Goal: Information Seeking & Learning: Learn about a topic

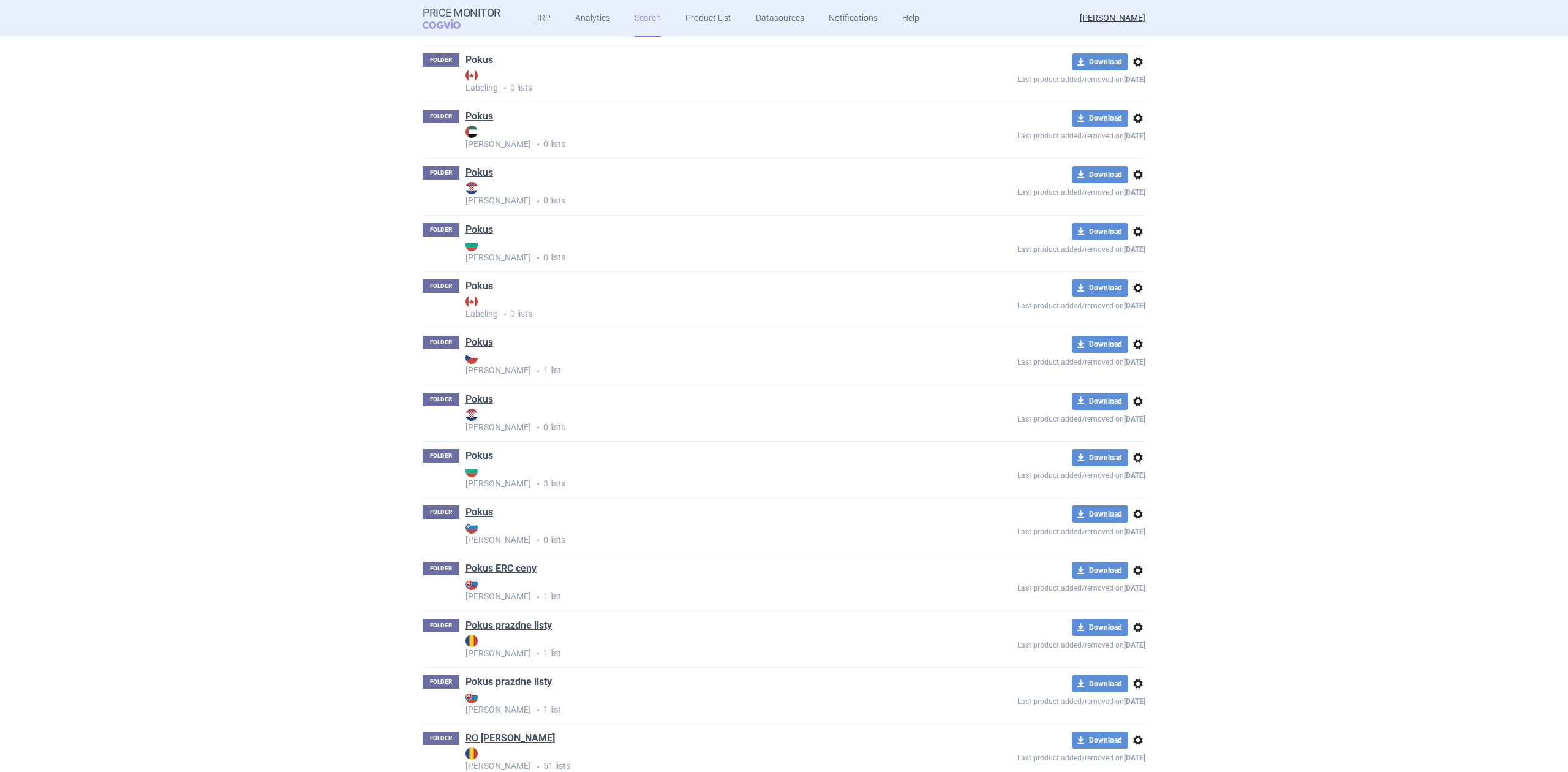
scroll to position [1878, 0]
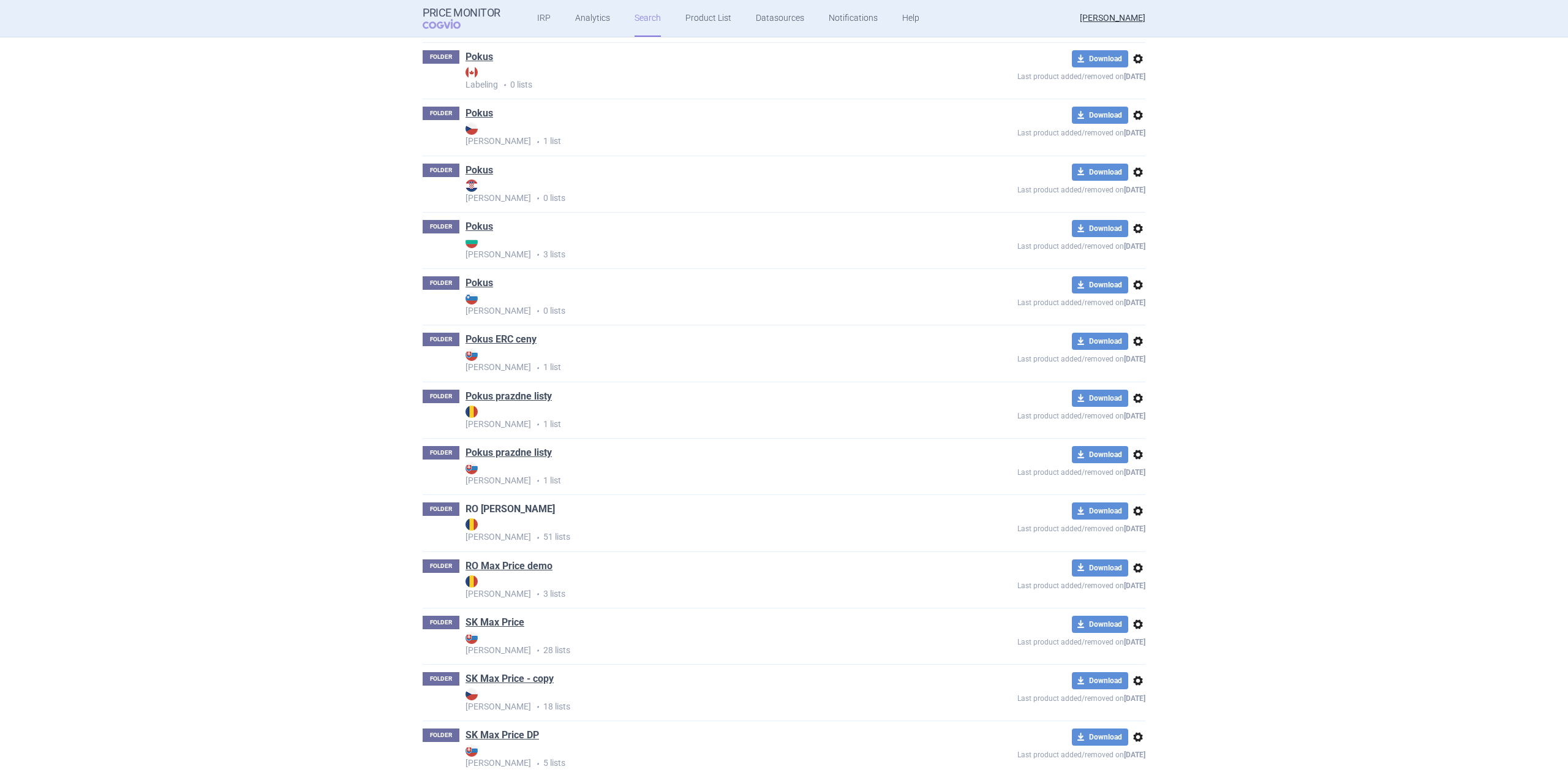
click at [500, 508] on link "RO [PERSON_NAME]" at bounding box center [510, 509] width 89 height 13
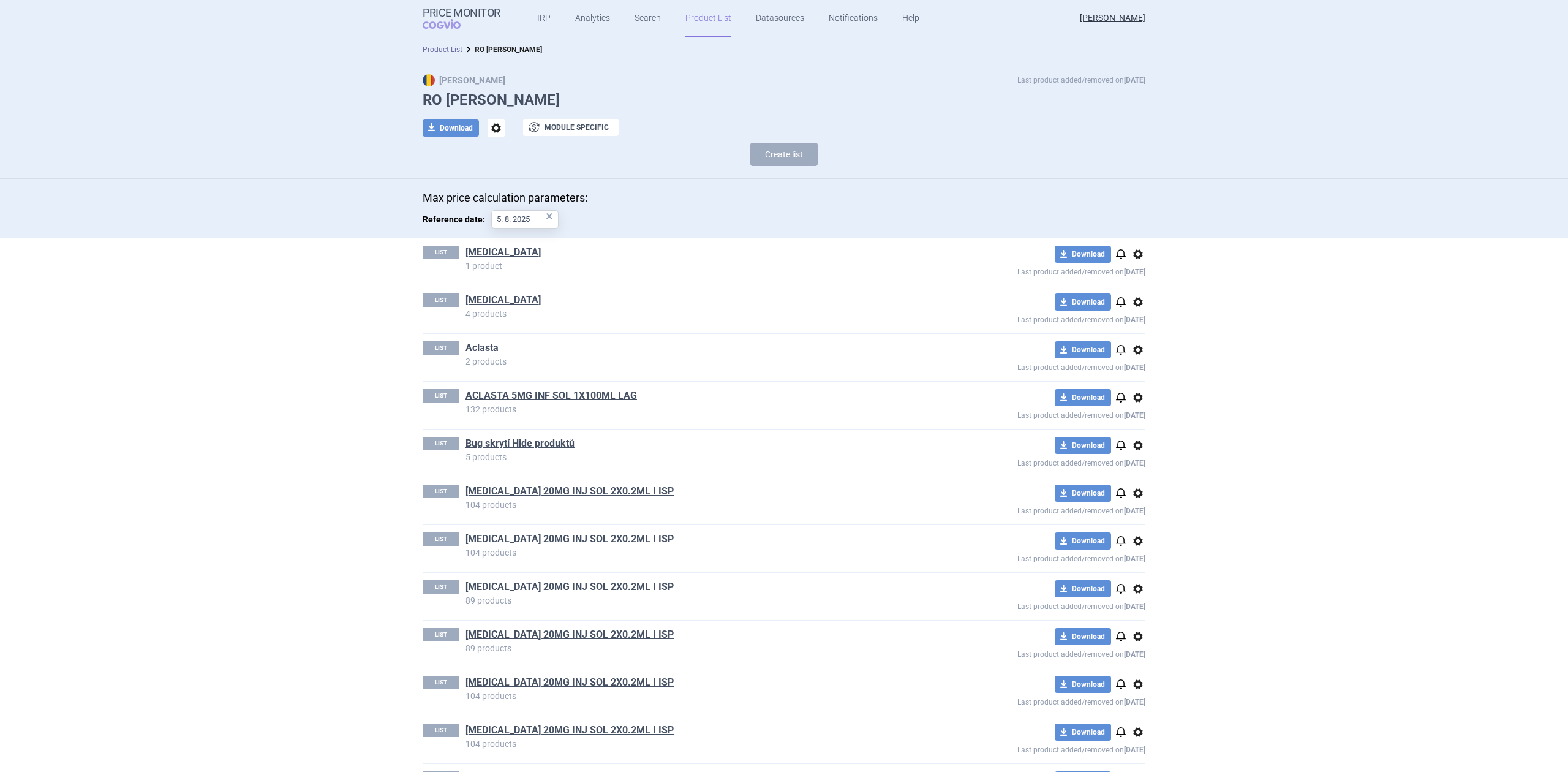
click at [549, 379] on div "LIST Aclasta 2 products download Download notifications options Last product ad…" at bounding box center [784, 357] width 723 height 47
click at [549, 393] on link "ACLASTA 5MG INF SOL 1X100ML LAG" at bounding box center [551, 396] width 172 height 13
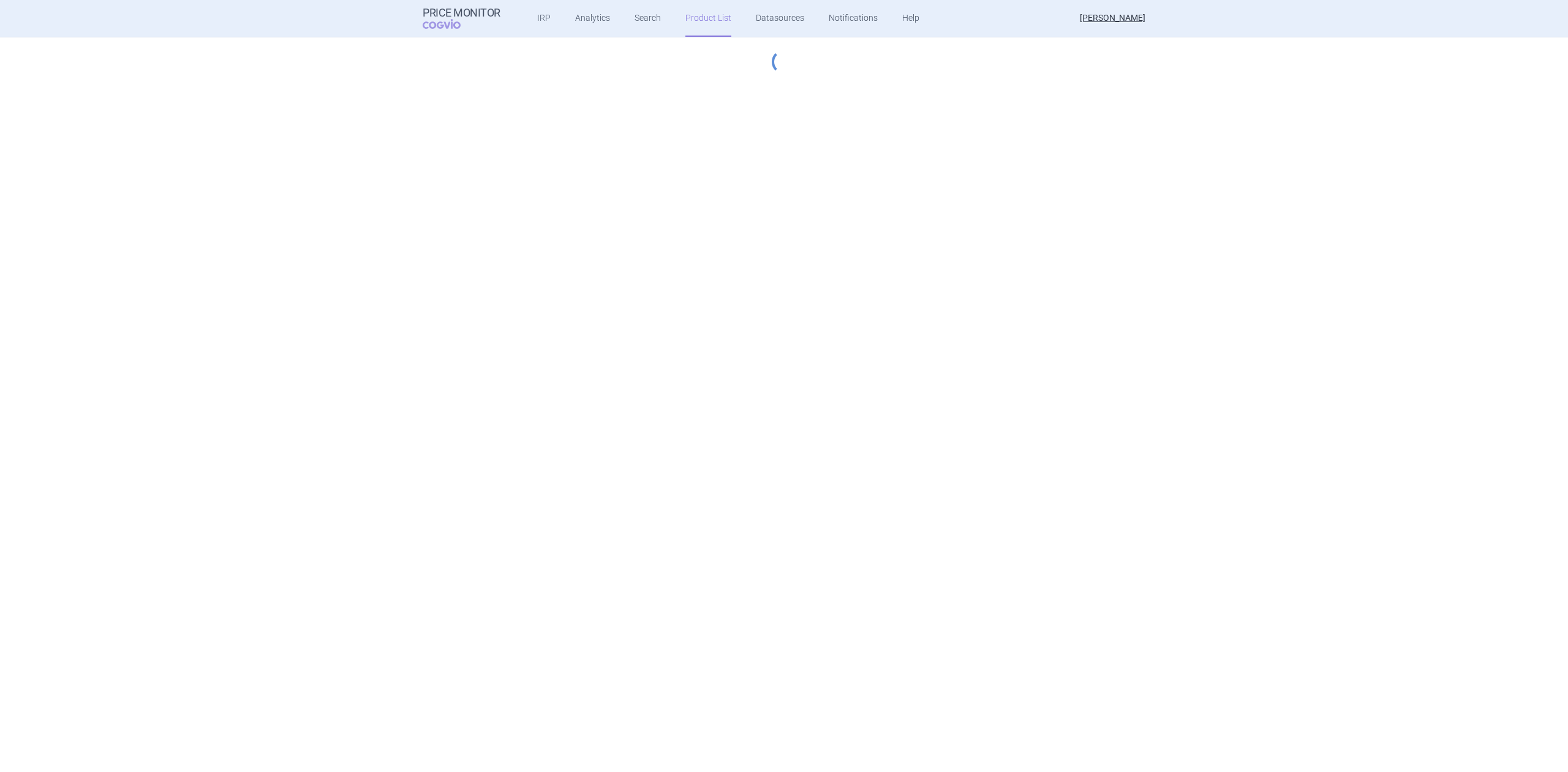
select select "[DATE]"
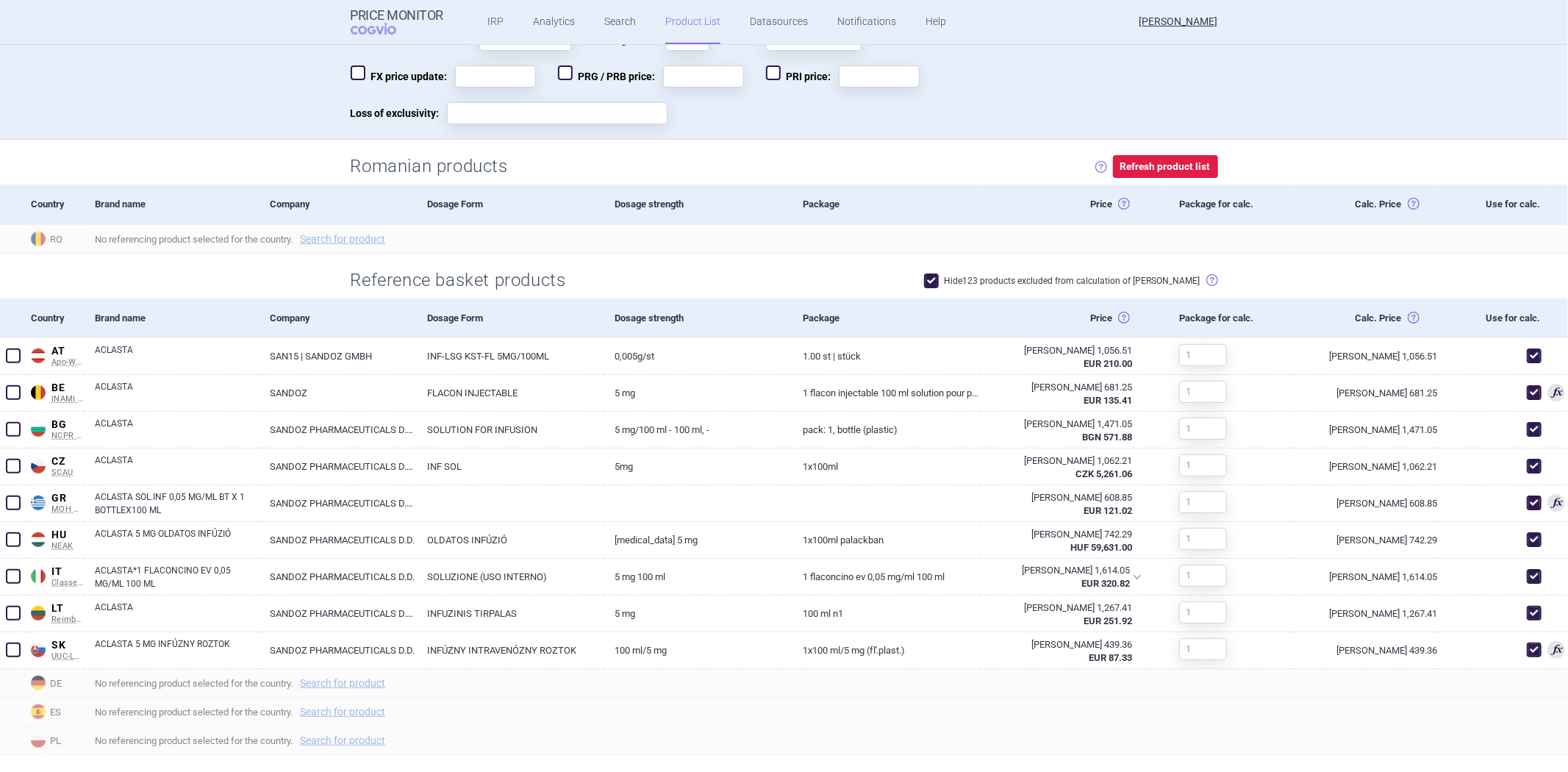
scroll to position [396, 0]
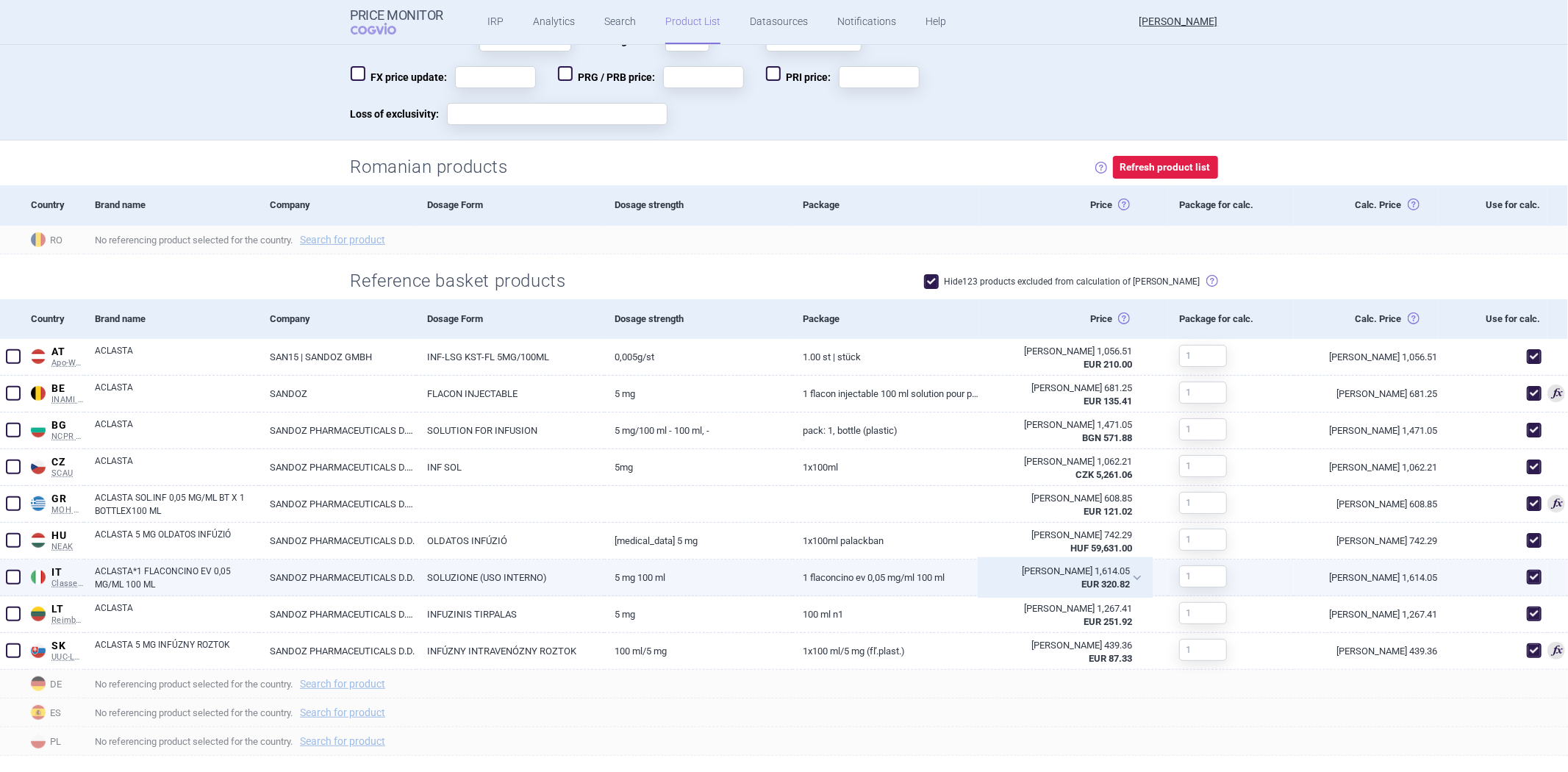
click at [1081, 581] on strong "EUR 320.82" at bounding box center [1106, 584] width 49 height 11
click at [1081, 579] on strong "EUR 320.82" at bounding box center [1106, 584] width 49 height 11
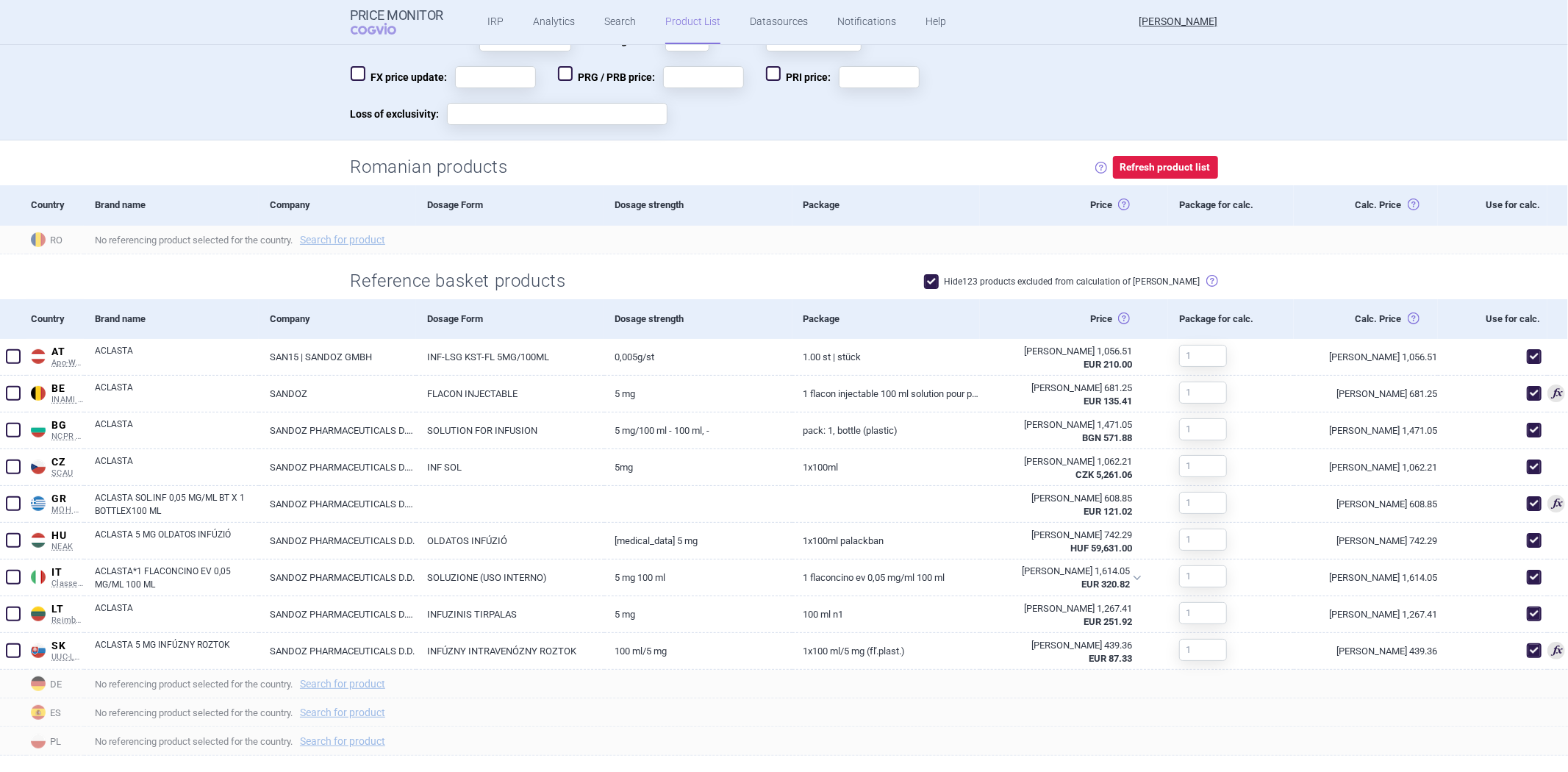
click at [1056, 317] on div "Price Upper Price: Ex-factory price (either published or calculated) Lower Pric…" at bounding box center [1073, 319] width 188 height 40
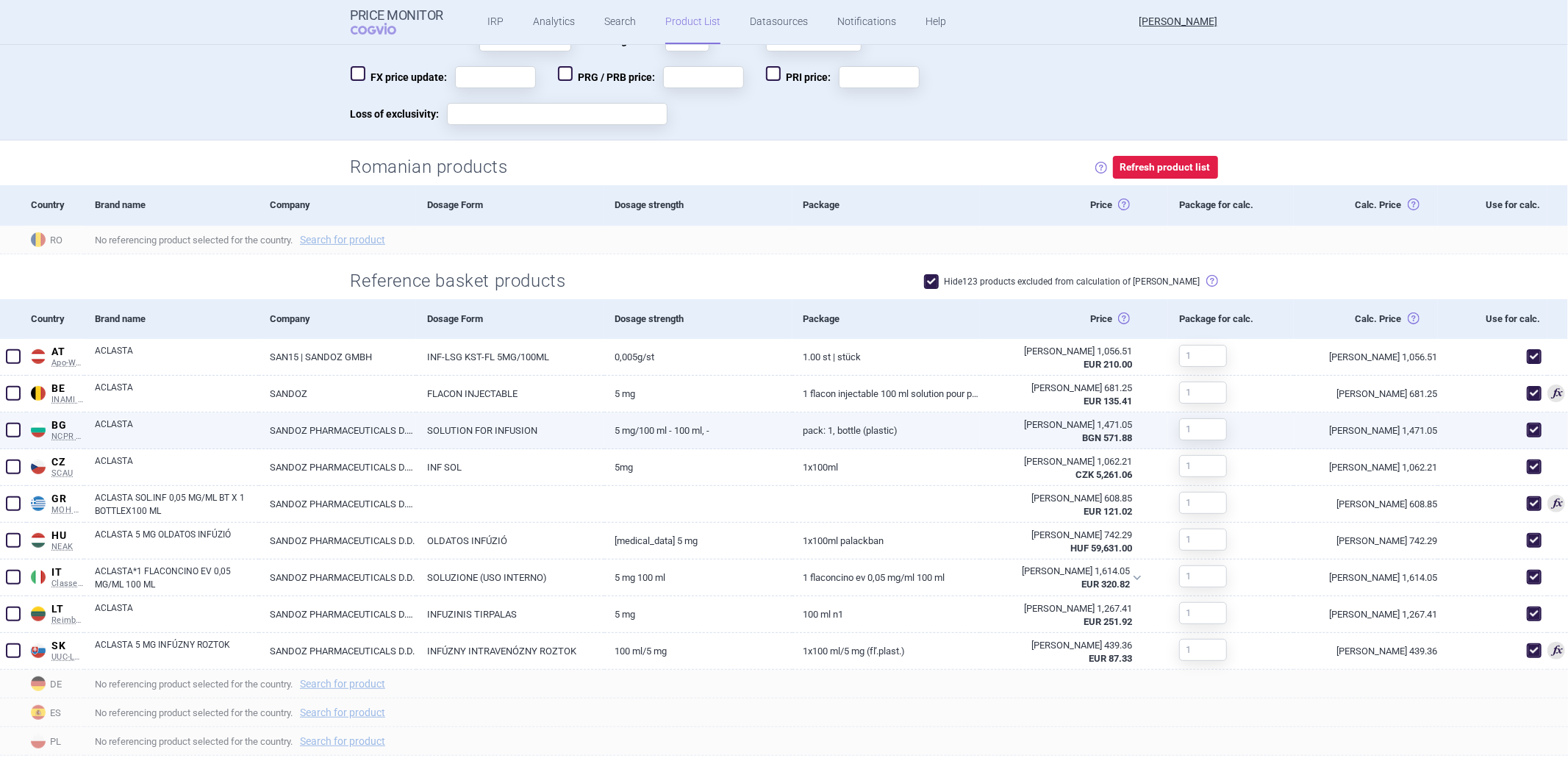
click at [980, 420] on div "[PERSON_NAME] 1,471.05 BGN 571.88" at bounding box center [1065, 431] width 171 height 38
click at [950, 437] on link "Pack: 1, bottle (plastic)" at bounding box center [886, 430] width 188 height 36
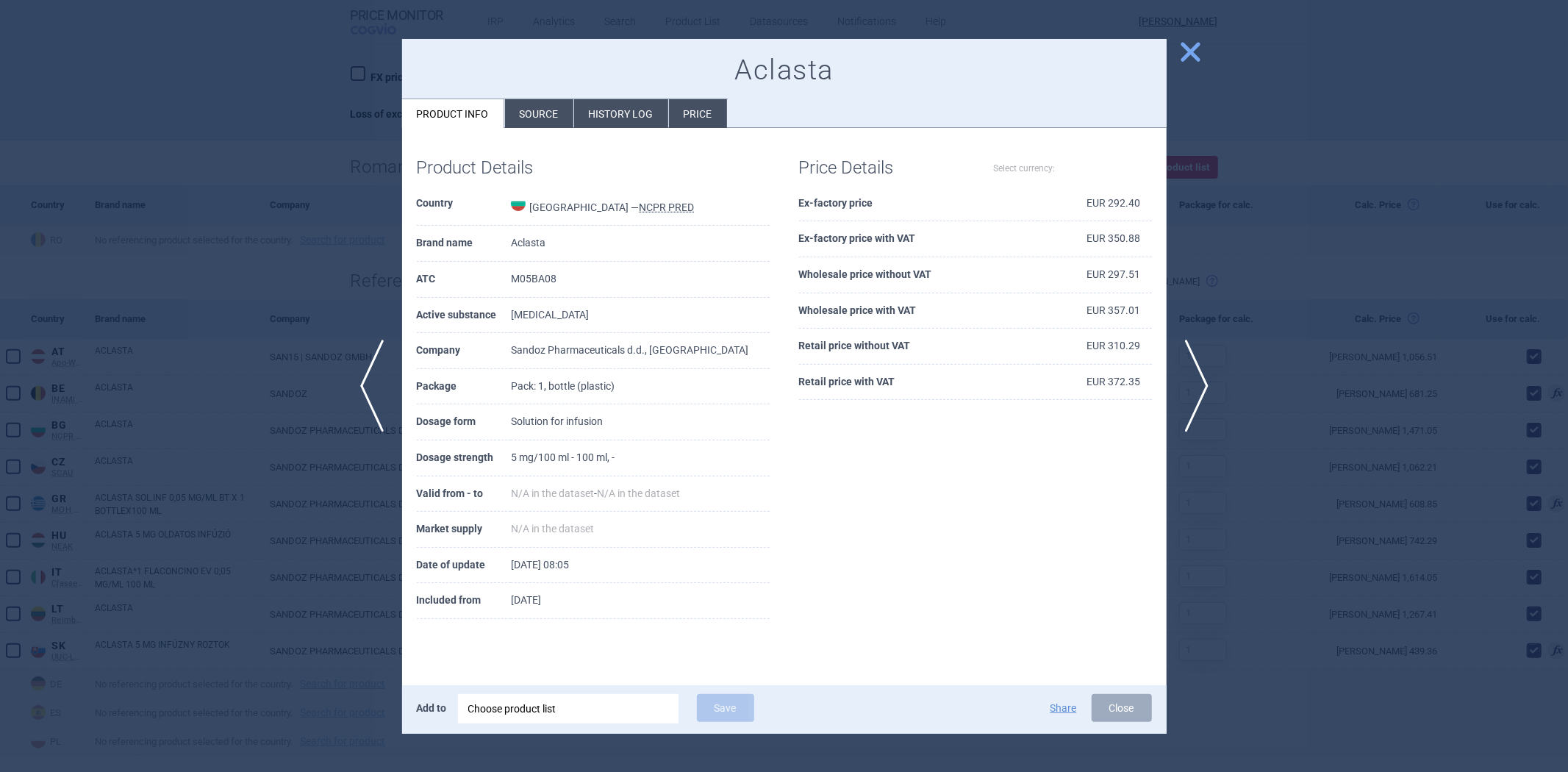
select select "EUR"
click at [1296, 310] on div at bounding box center [784, 386] width 1568 height 772
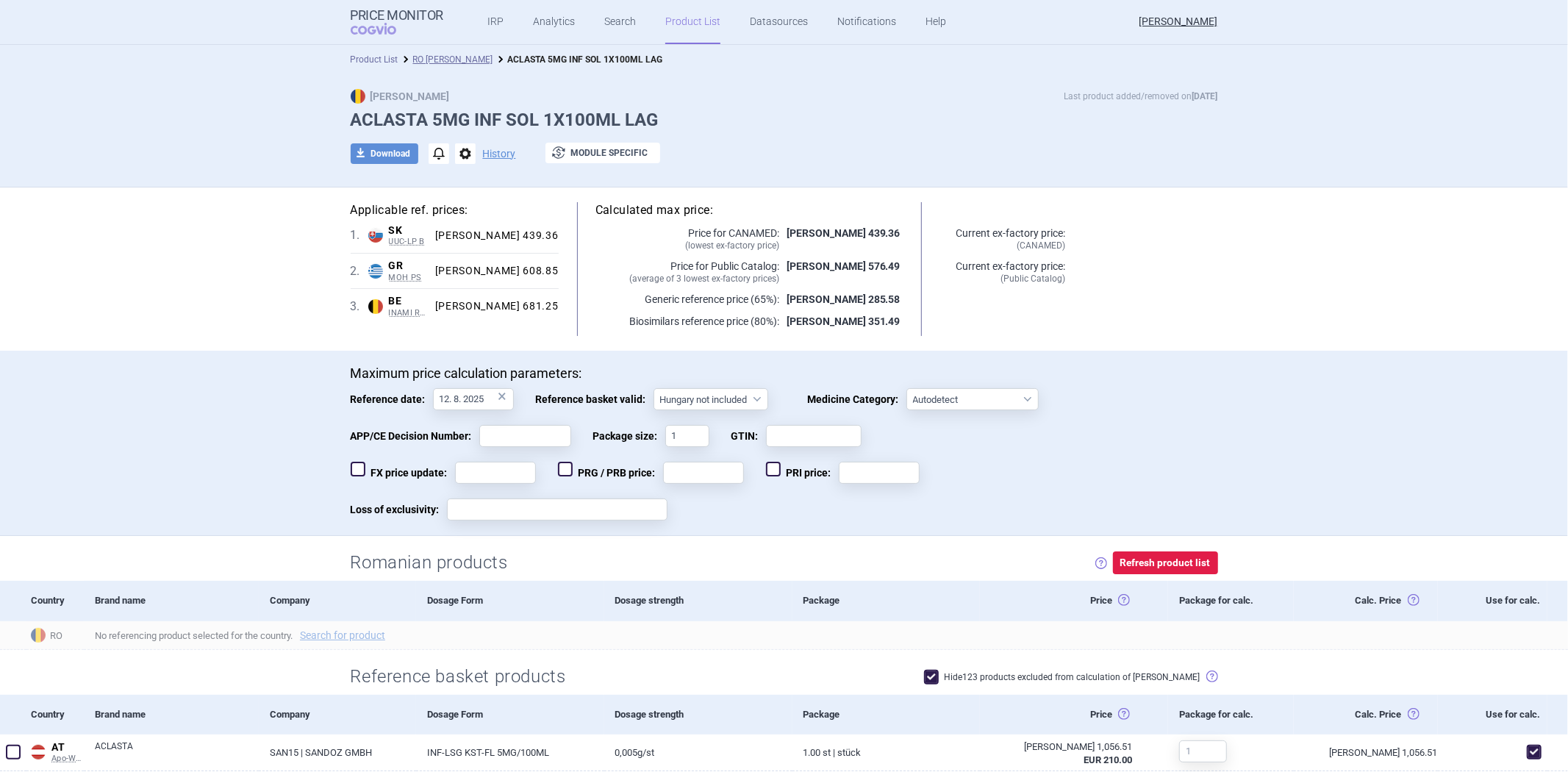
click at [351, 54] on link "Product List" at bounding box center [374, 58] width 48 height 10
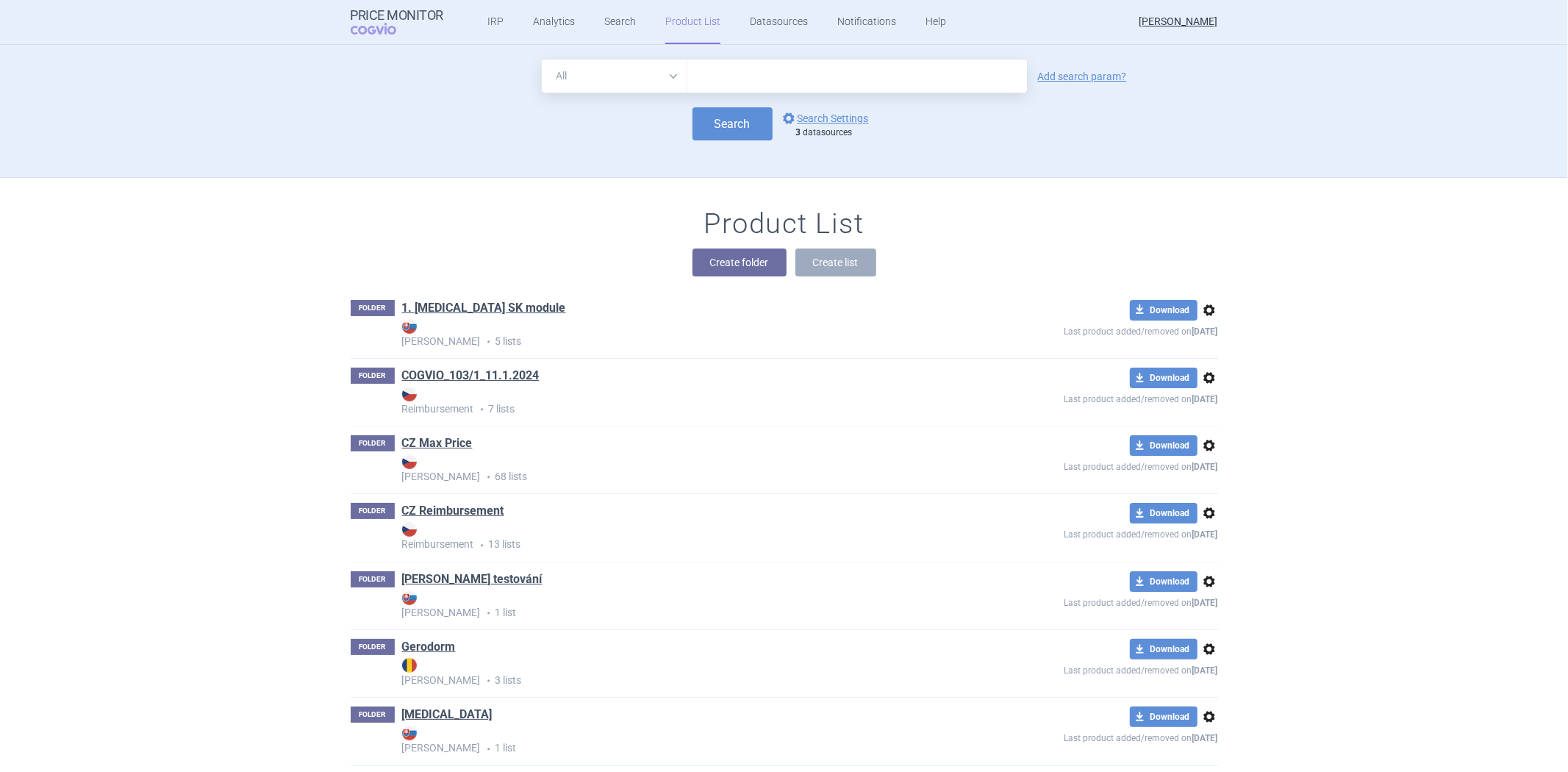
scroll to position [133, 0]
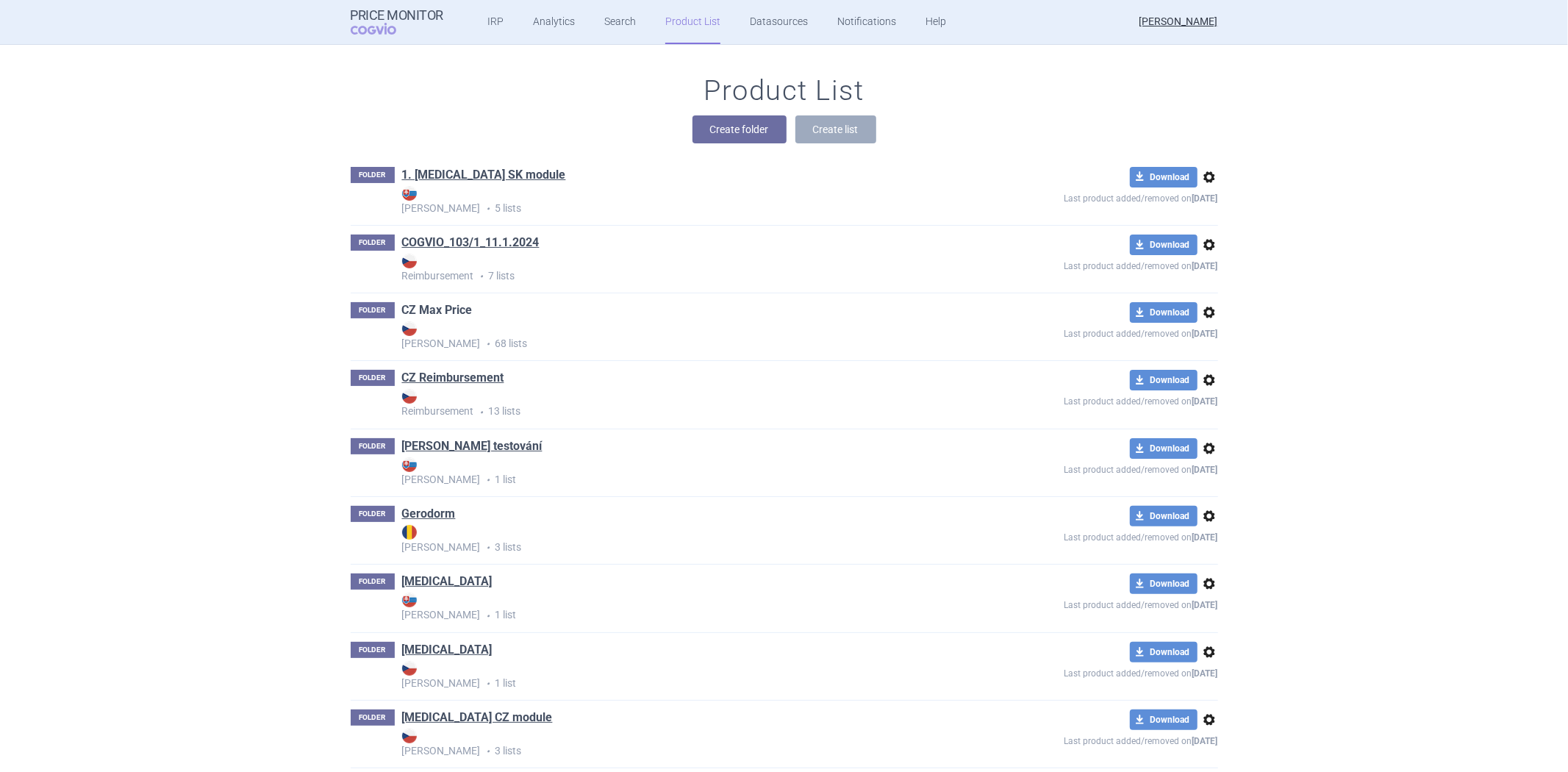
click at [449, 311] on link "CZ Max Price" at bounding box center [437, 310] width 70 height 16
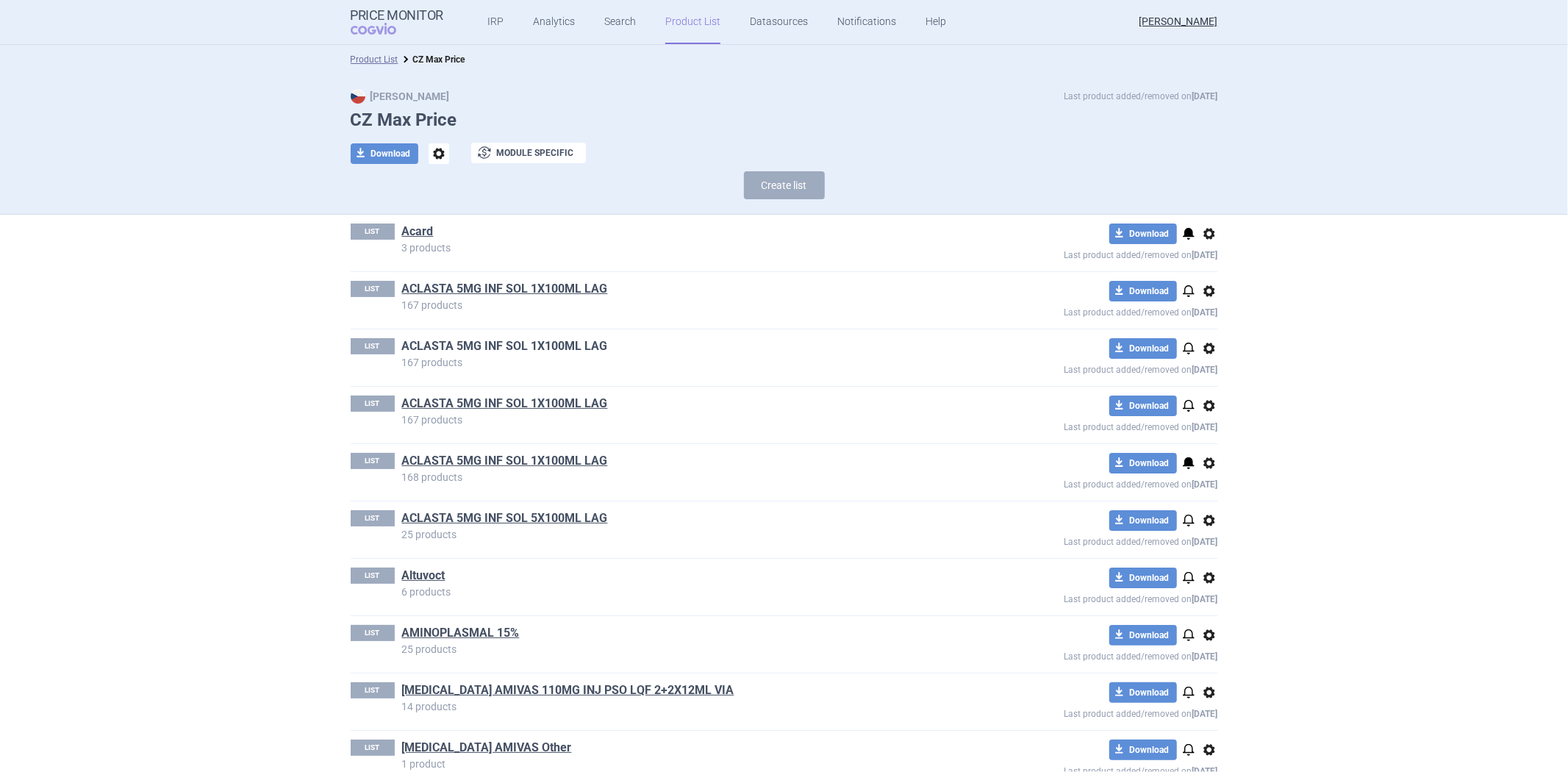
click at [450, 348] on link "ACLASTA 5MG INF SOL 1X100ML LAG" at bounding box center [505, 346] width 206 height 16
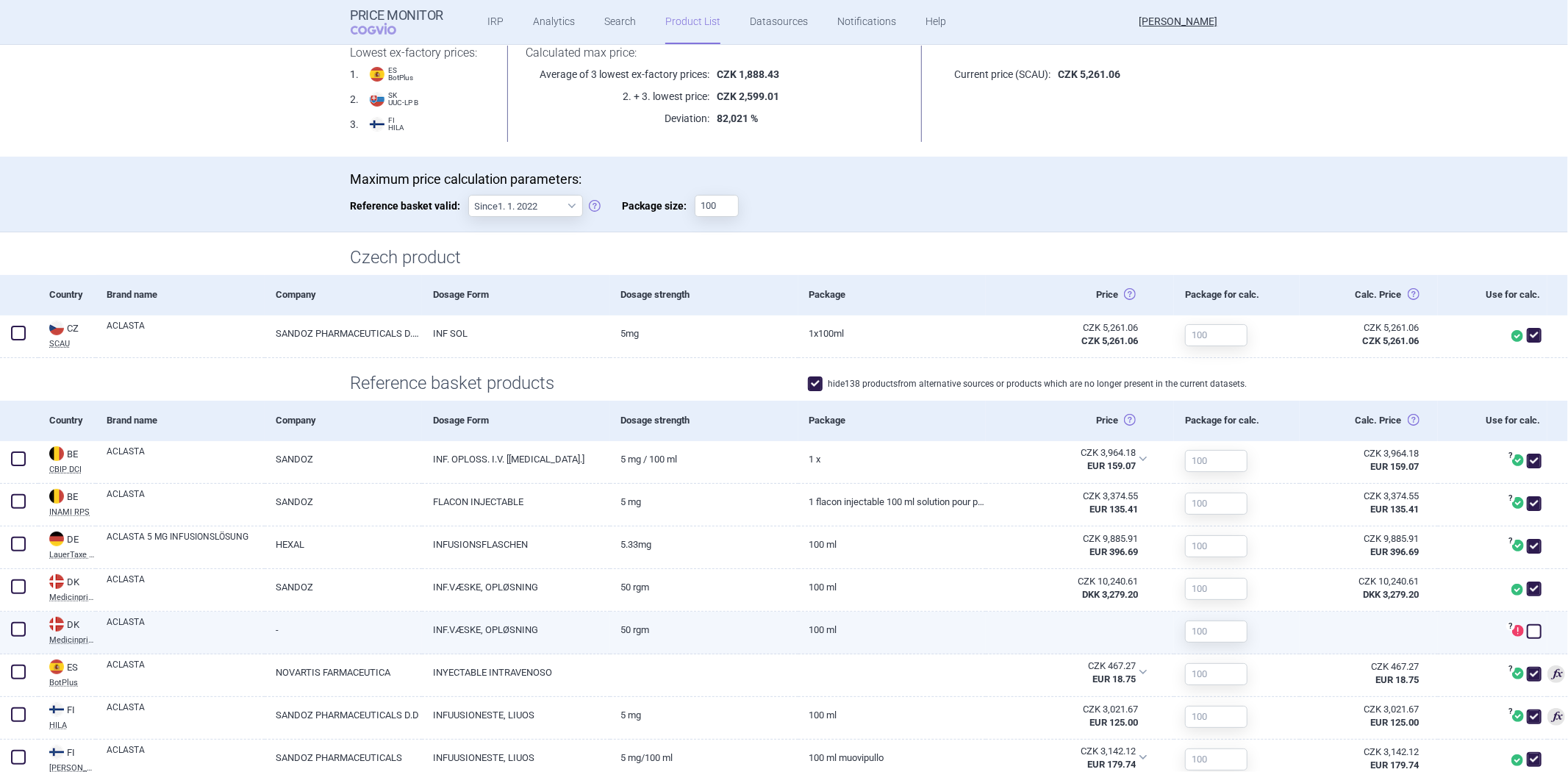
scroll to position [163, 0]
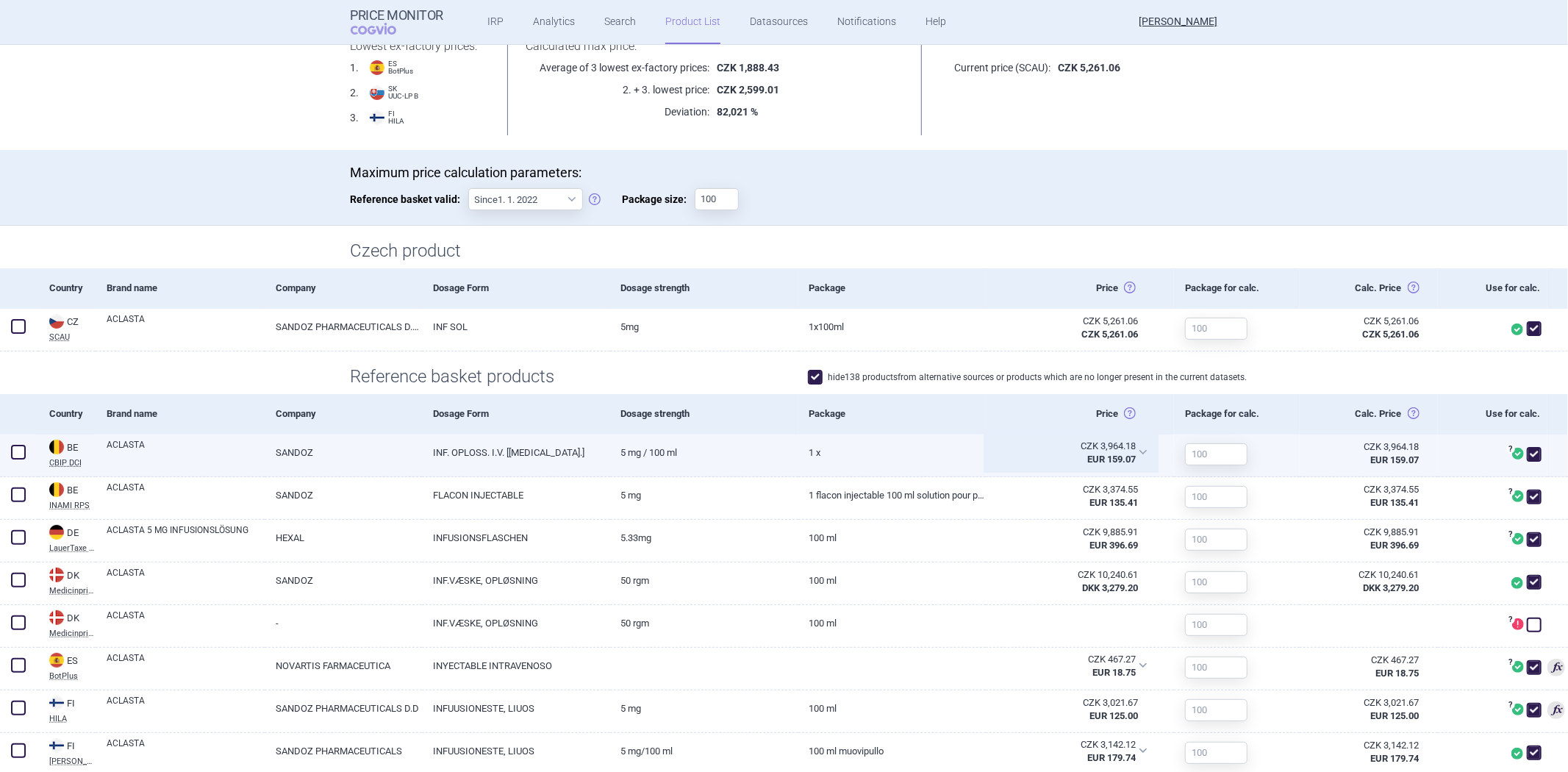
click at [1101, 445] on div "CZK 3,964.18" at bounding box center [1065, 446] width 139 height 13
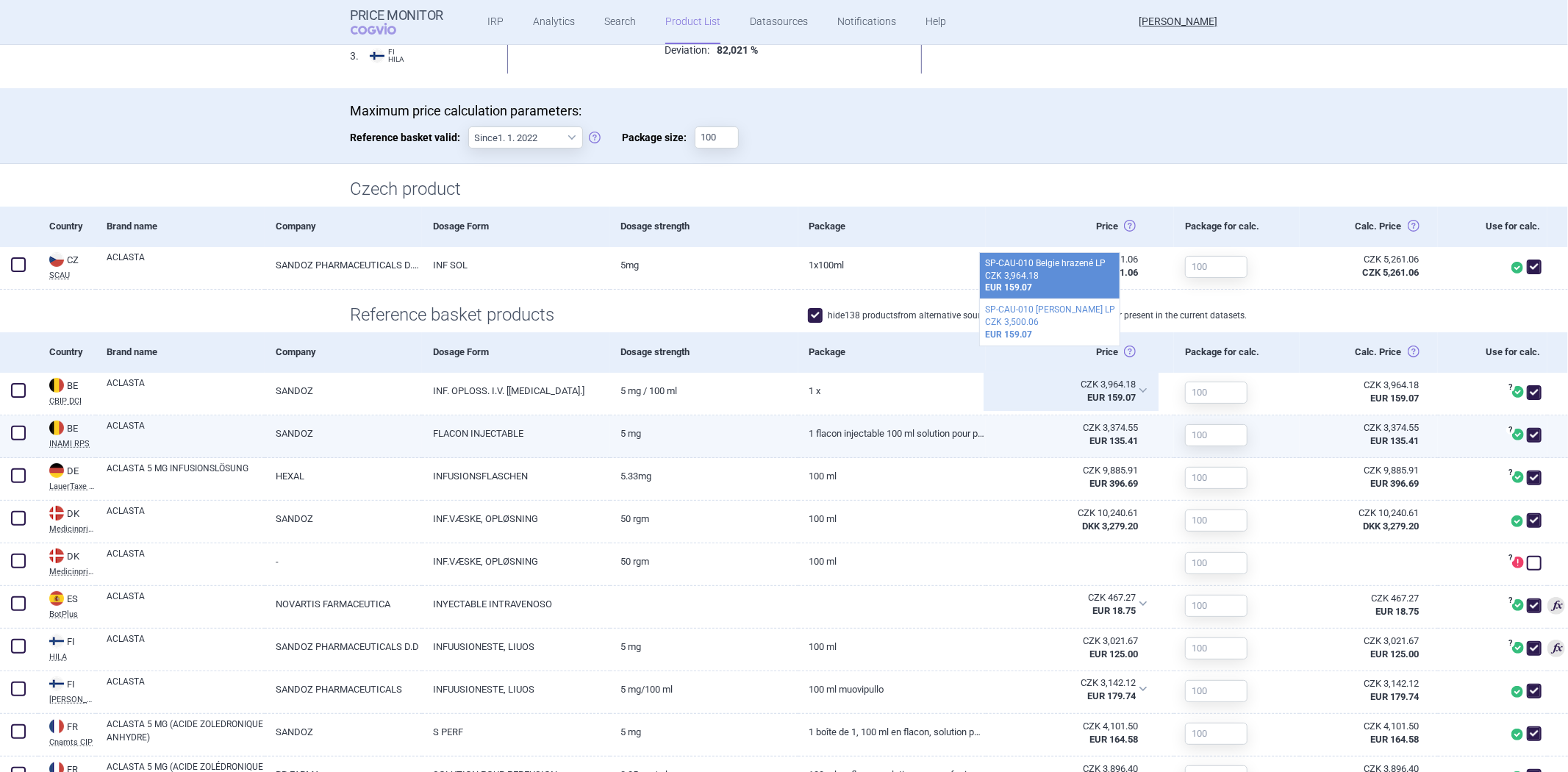
scroll to position [408, 0]
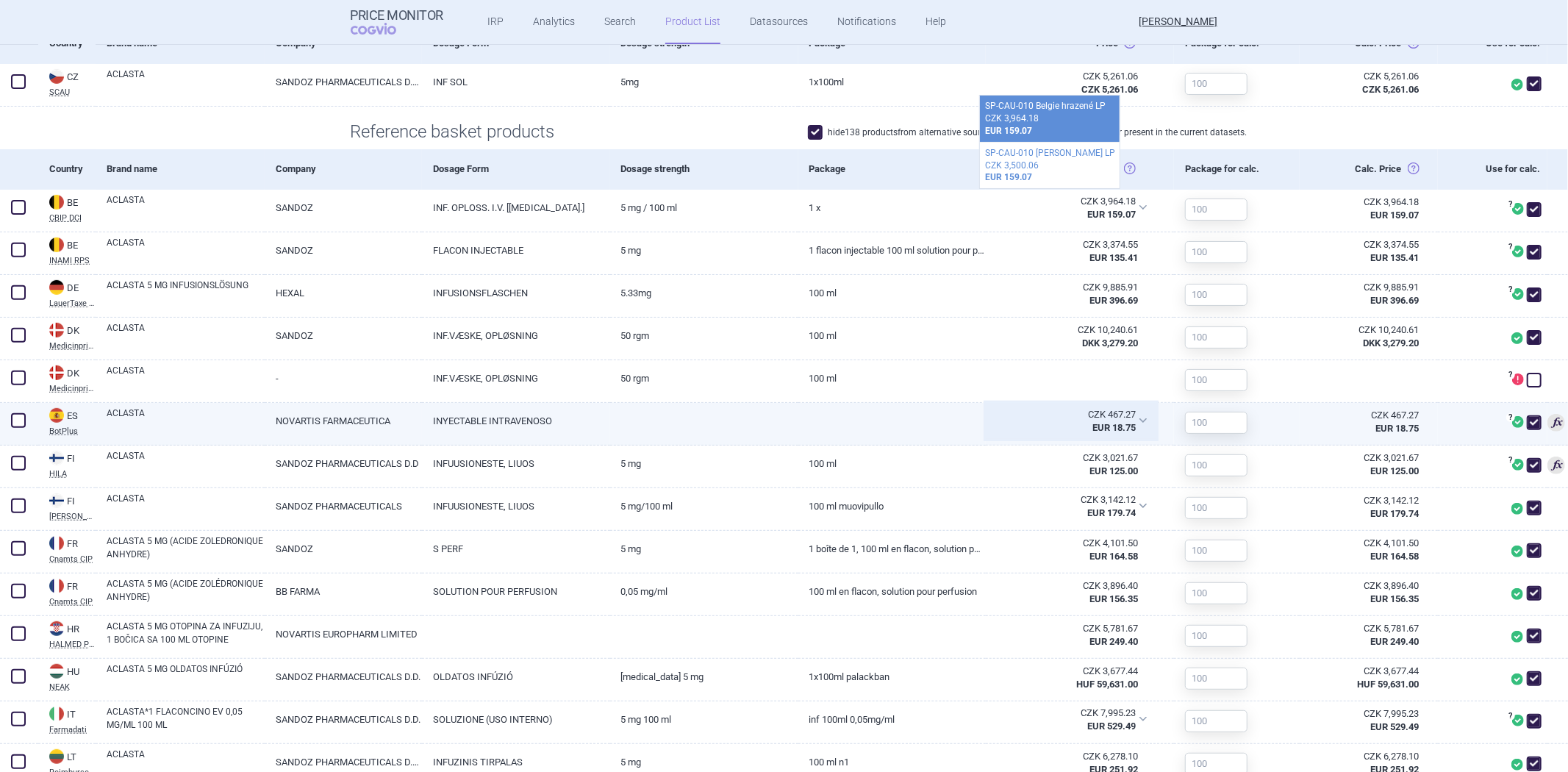
click at [1101, 420] on abbr "CZK 467.27 EUR 18.75" at bounding box center [1065, 421] width 139 height 26
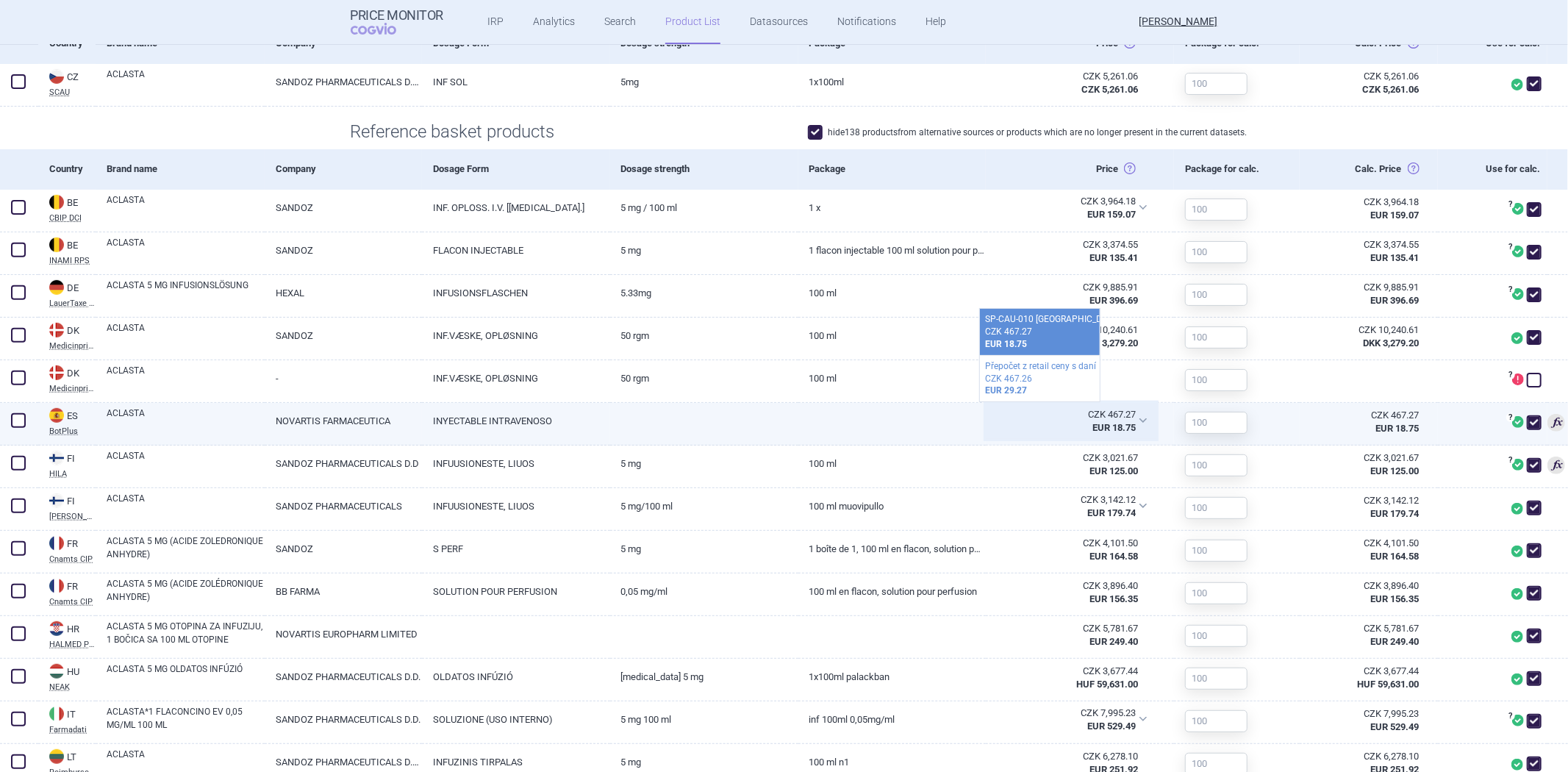
click at [1101, 420] on div "CZK 467.27" at bounding box center [1065, 415] width 139 height 13
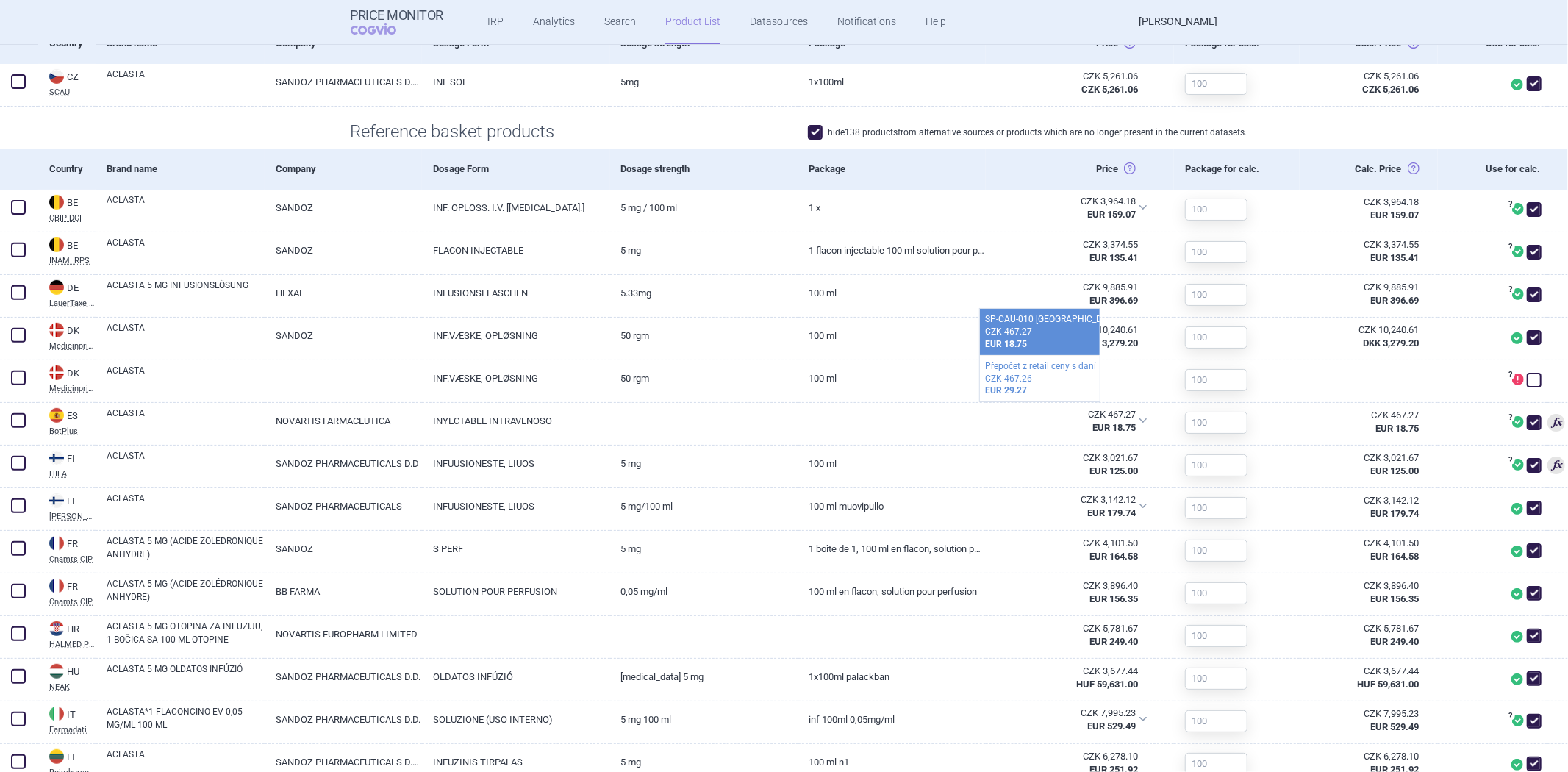
click at [1048, 169] on div "Price Horní cena: Ex-factory price (zveřejněná, nebo vypočítaná dle SP-CAU-010)…" at bounding box center [1080, 169] width 188 height 40
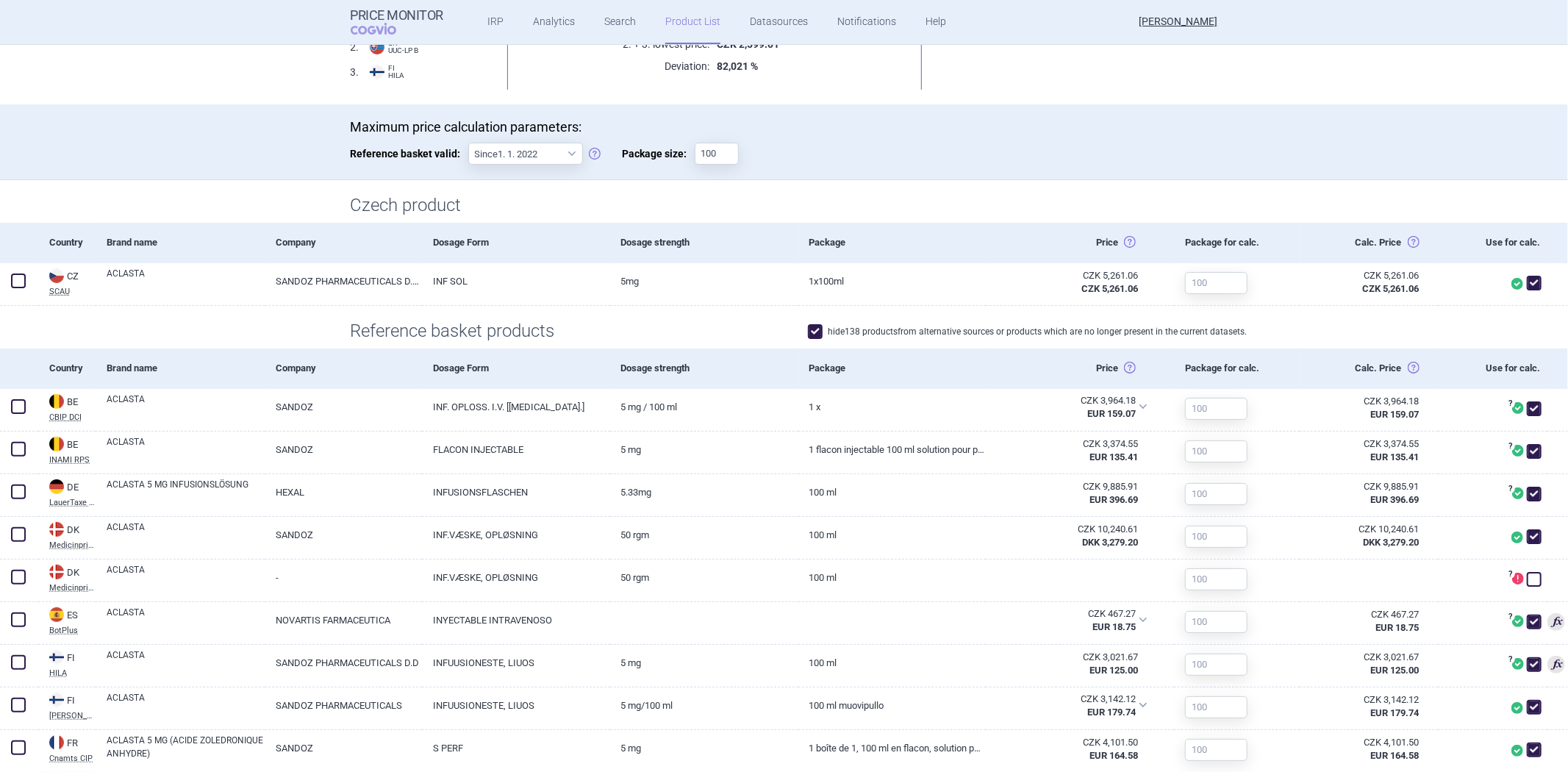
scroll to position [0, 0]
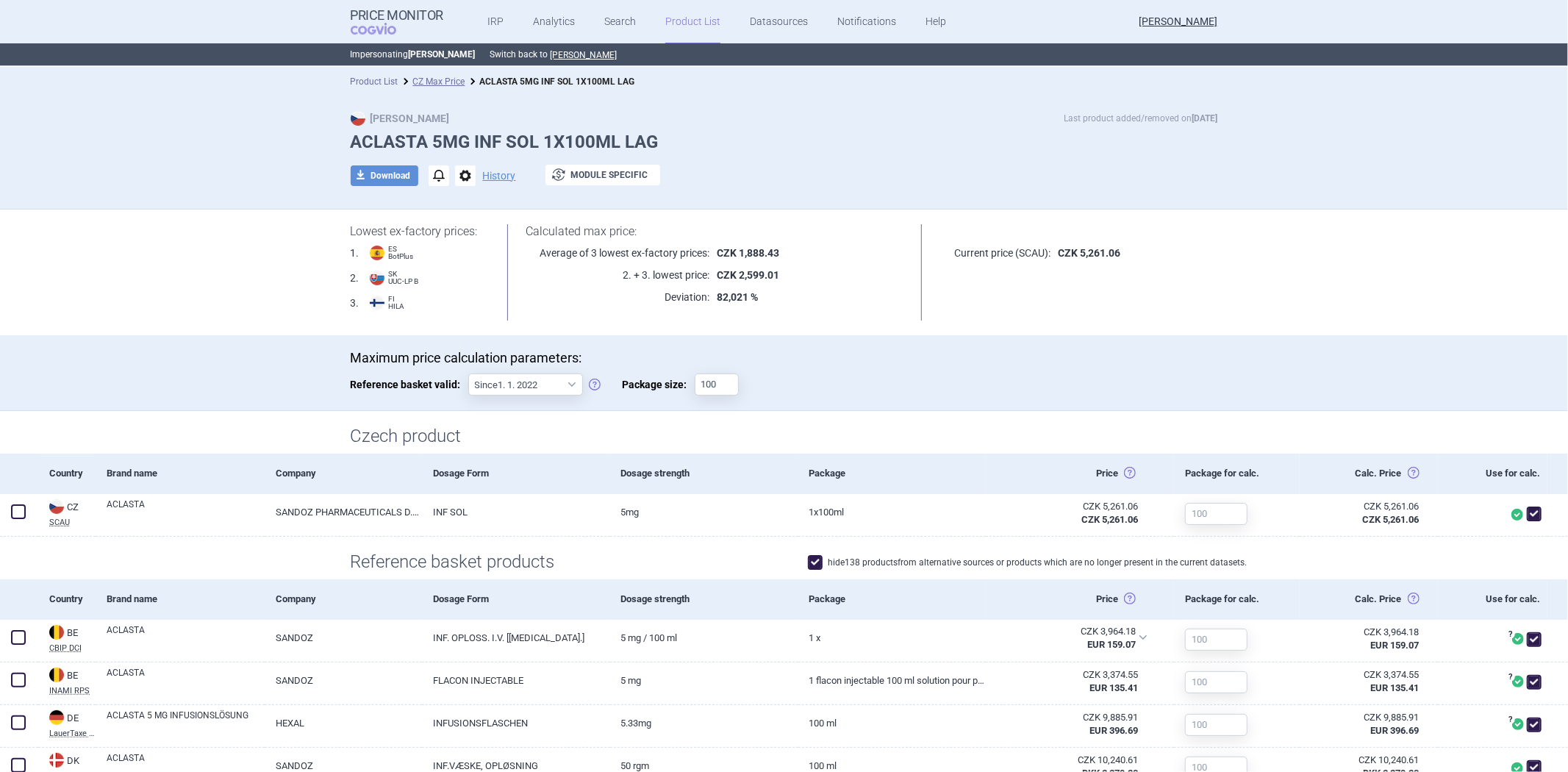
click at [369, 78] on link "Product List" at bounding box center [374, 81] width 48 height 10
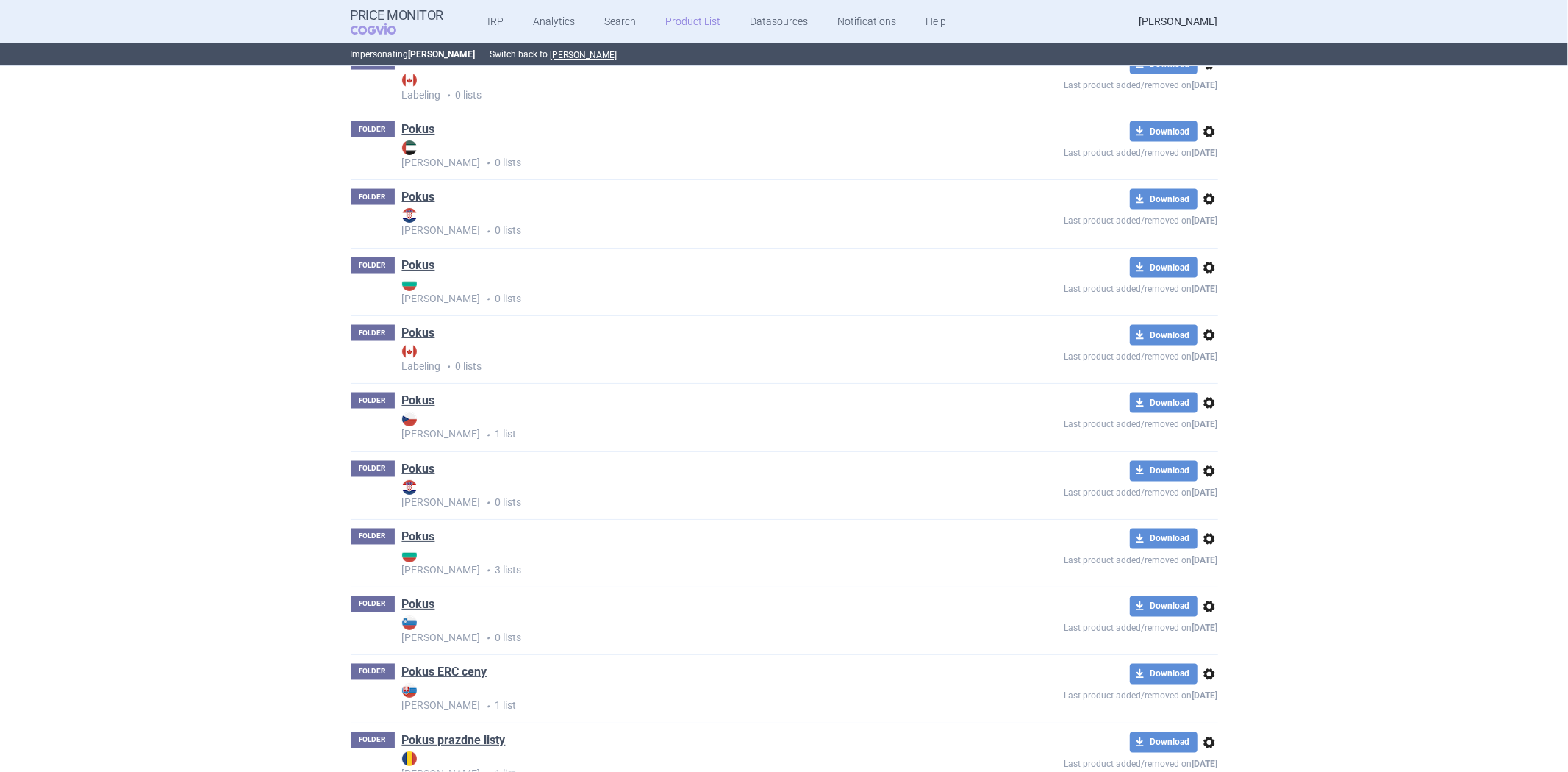
scroll to position [589, 0]
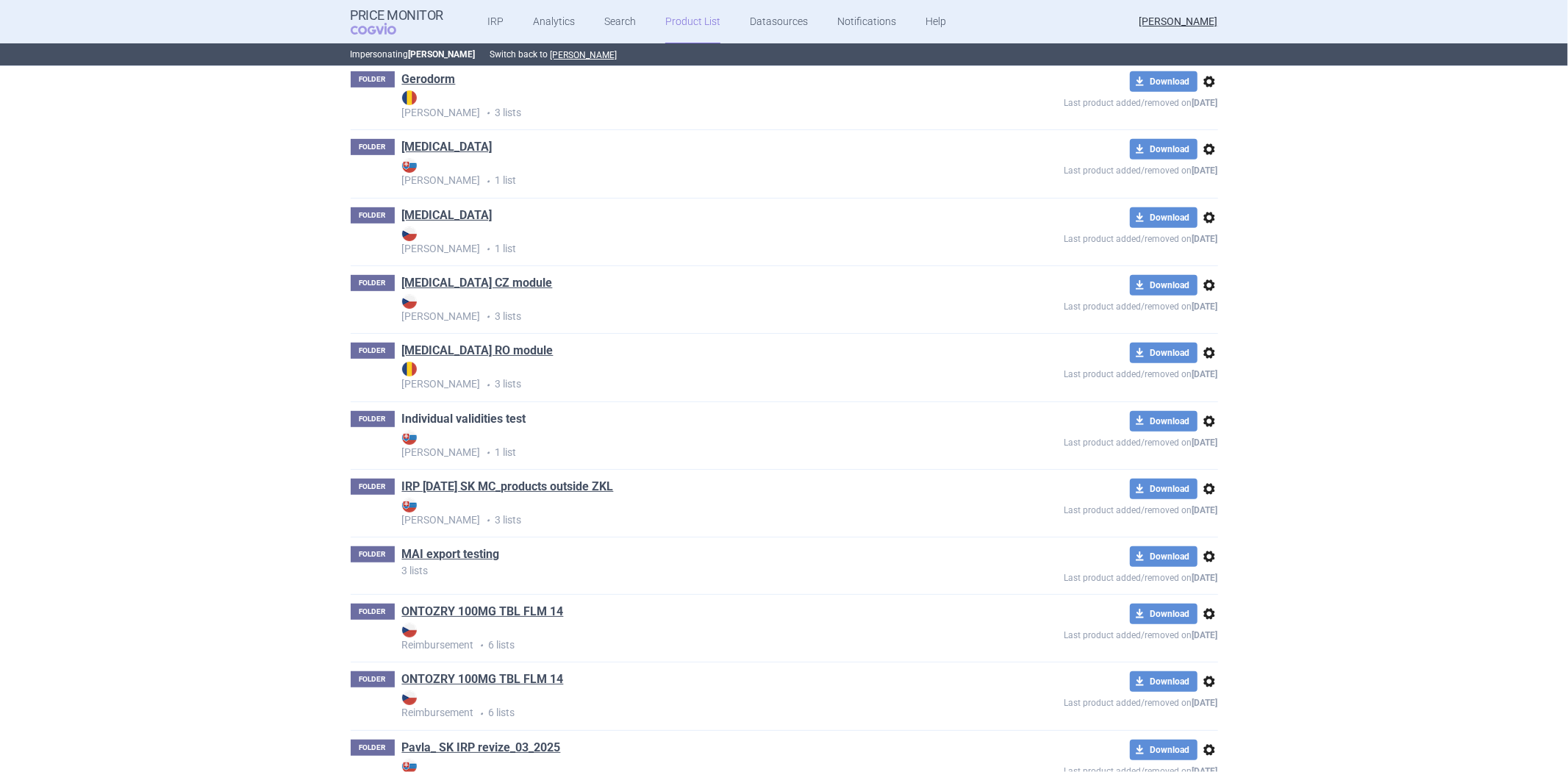
click at [495, 414] on link "Individual validities test" at bounding box center [464, 419] width 124 height 16
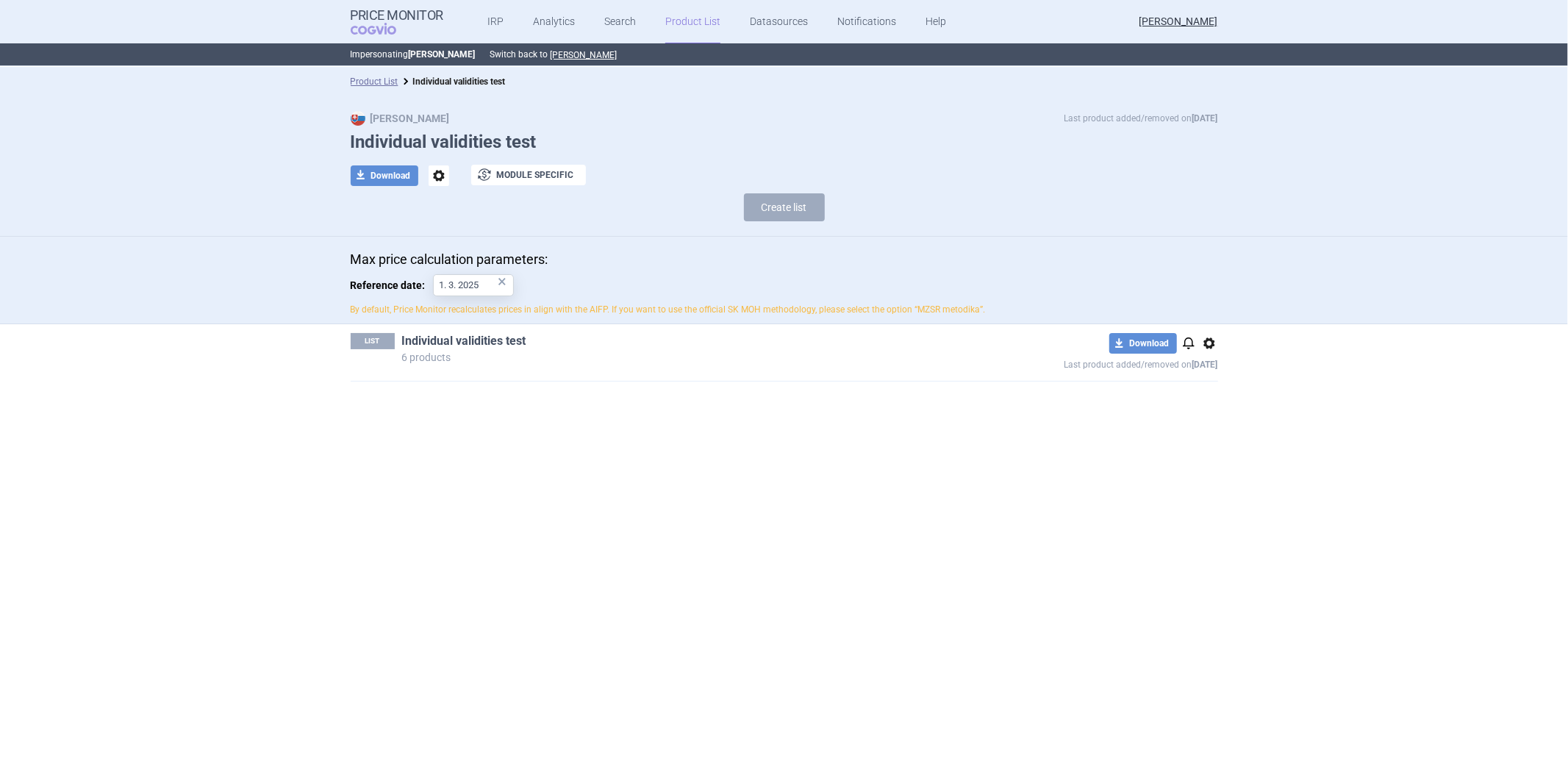
click at [497, 346] on link "Individual validities test" at bounding box center [464, 341] width 124 height 16
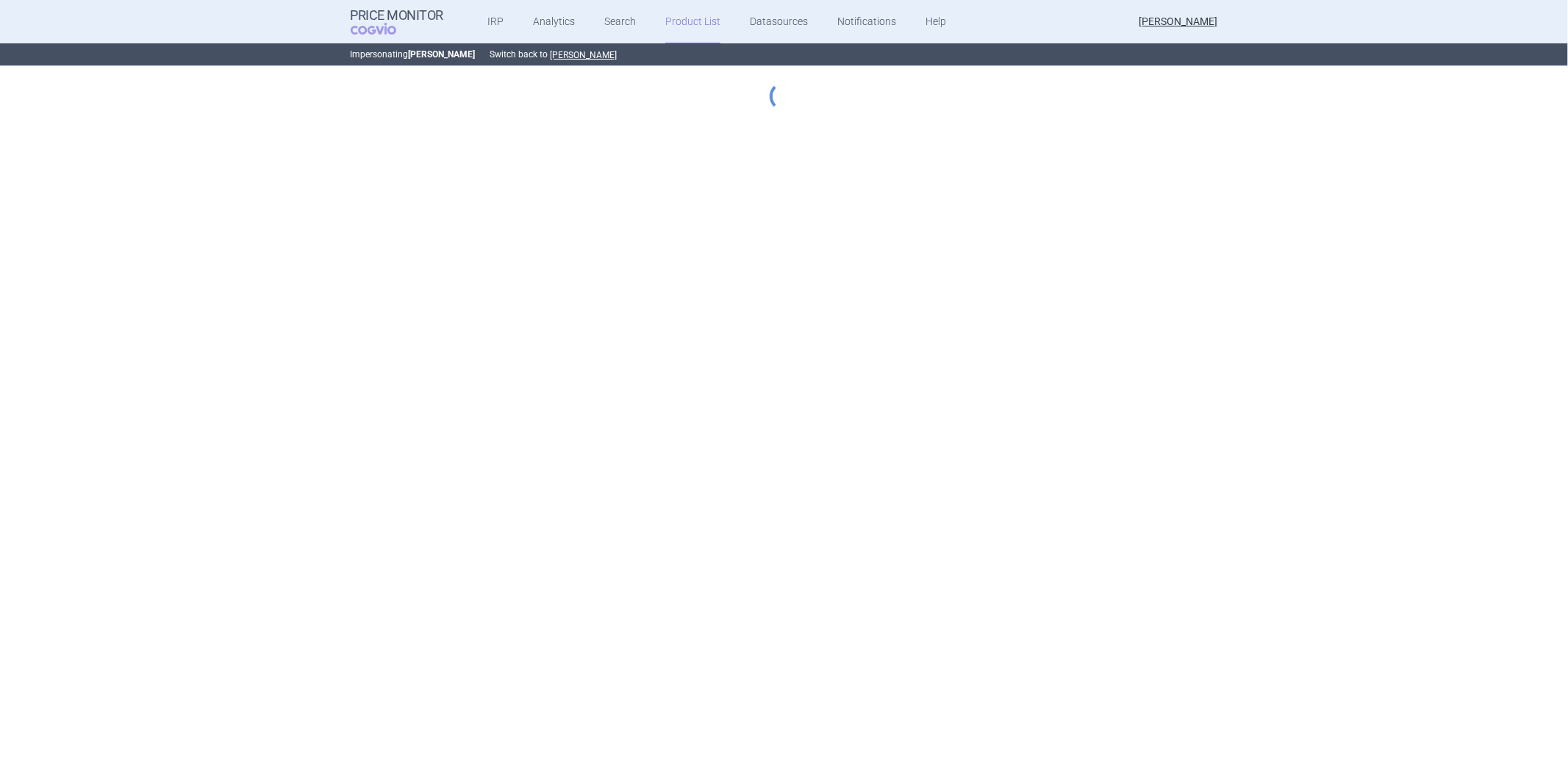
select select "[DATE]"
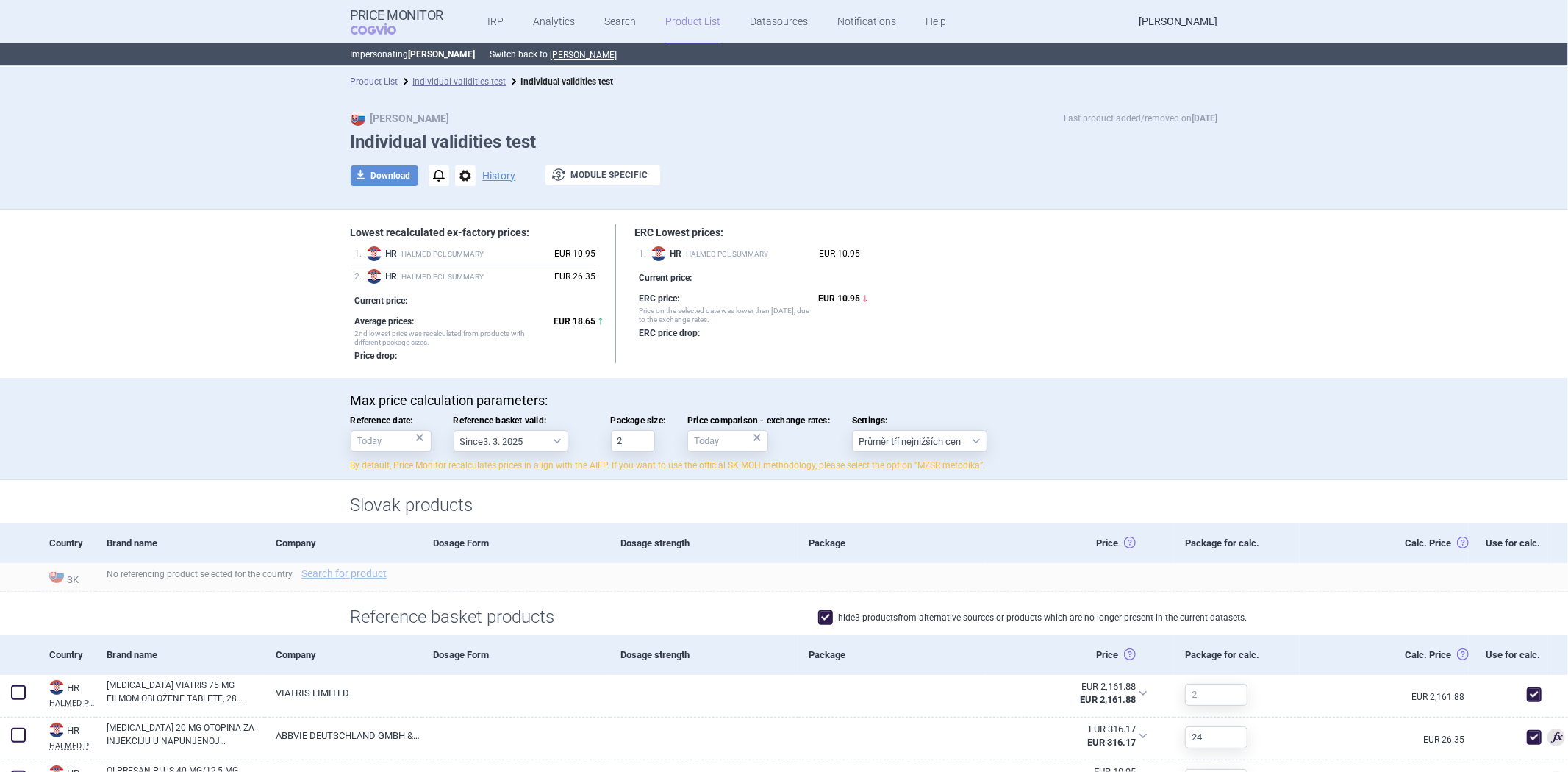
click at [384, 85] on link "Product List" at bounding box center [374, 81] width 48 height 10
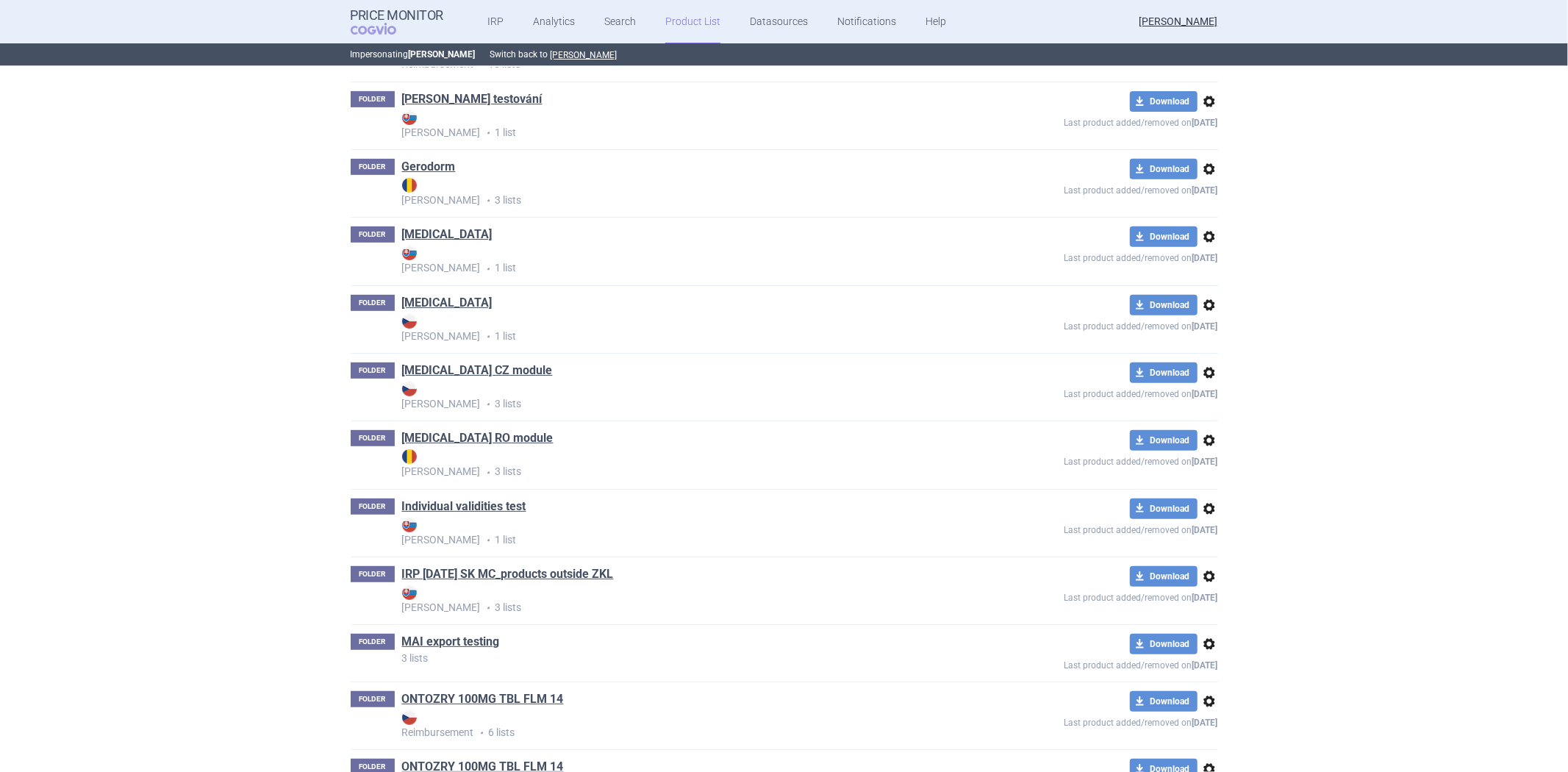
scroll to position [541, 0]
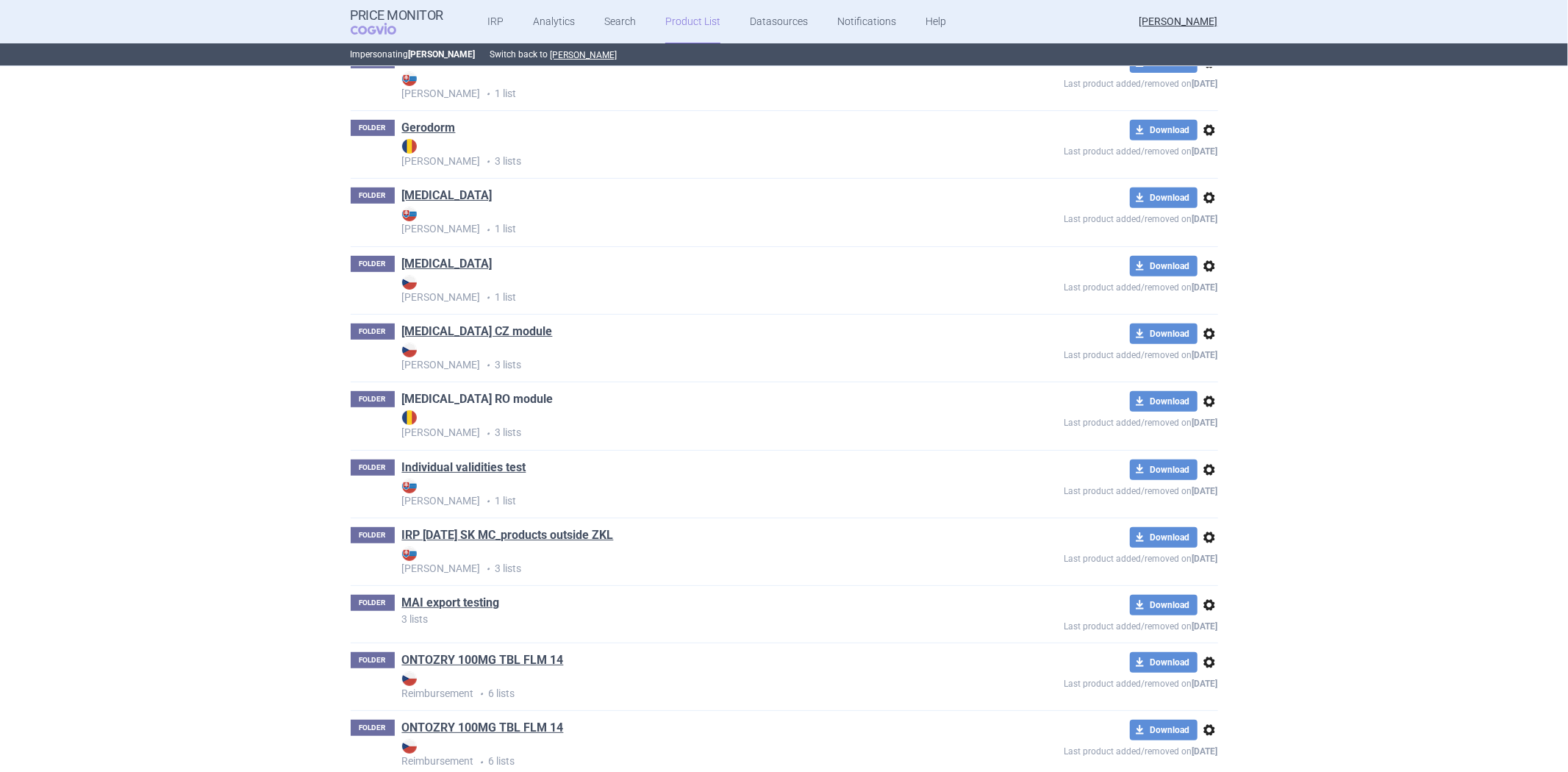
click at [437, 401] on link "[MEDICAL_DATA] RO module" at bounding box center [478, 399] width 151 height 16
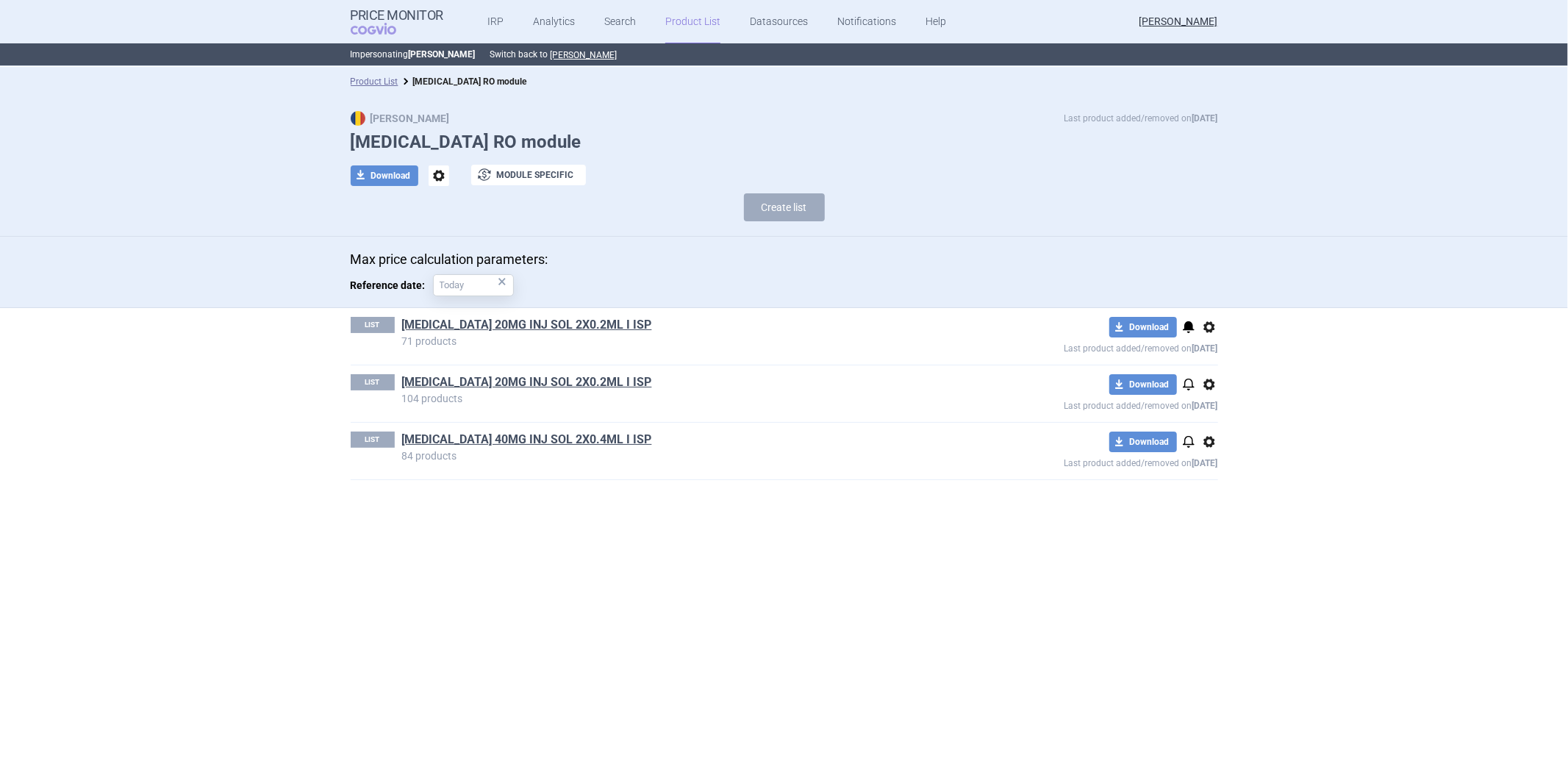
click at [497, 399] on p "104 products" at bounding box center [680, 398] width 556 height 10
click at [509, 384] on link "[MEDICAL_DATA] 20MG INJ SOL 2X0.2ML I ISP" at bounding box center [527, 382] width 250 height 16
click at [537, 344] on p "71 products" at bounding box center [680, 340] width 556 height 10
click at [538, 332] on link "[MEDICAL_DATA] 20MG INJ SOL 2X0.2ML I ISP" at bounding box center [527, 325] width 250 height 16
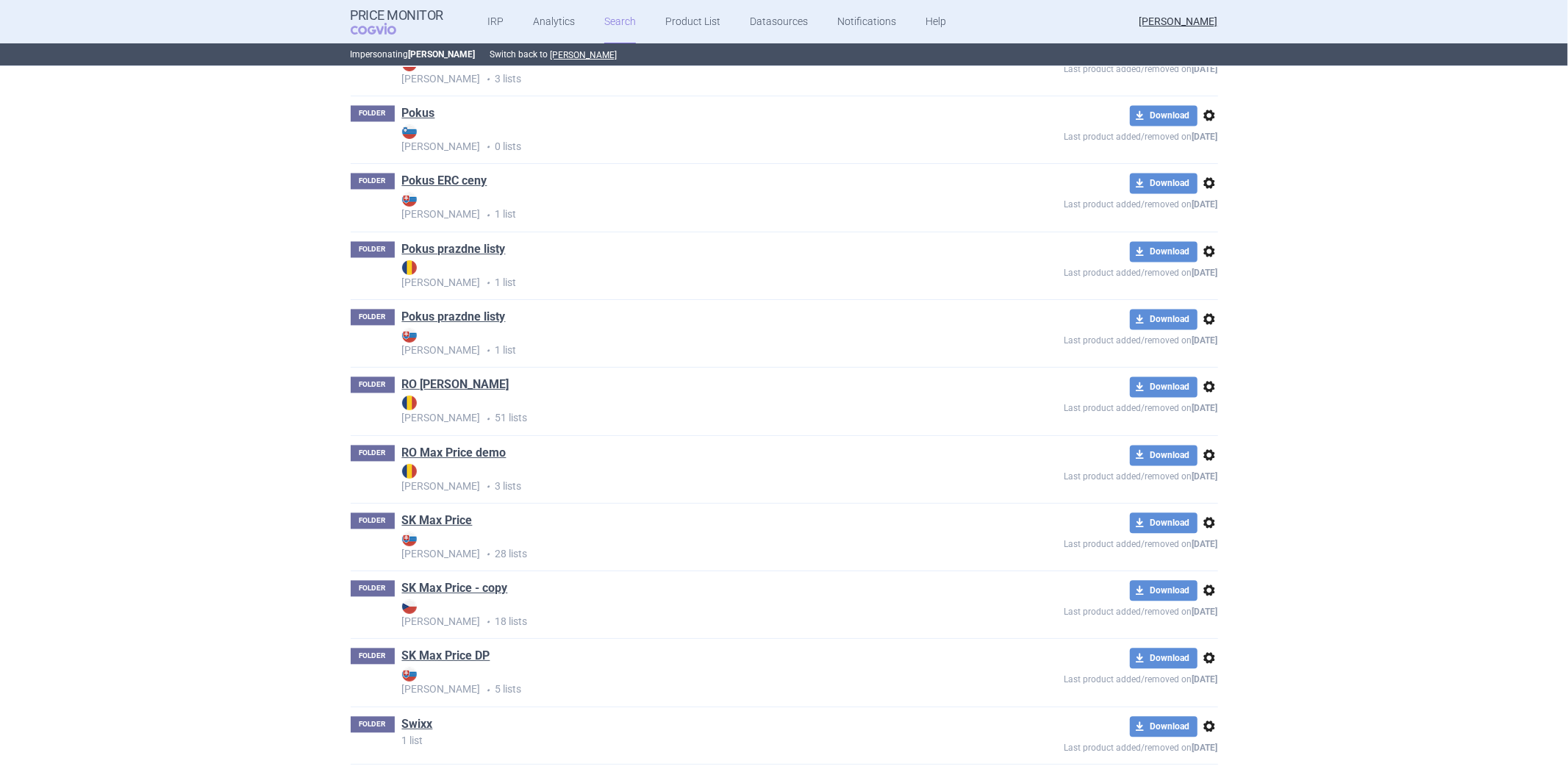
scroll to position [2696, 0]
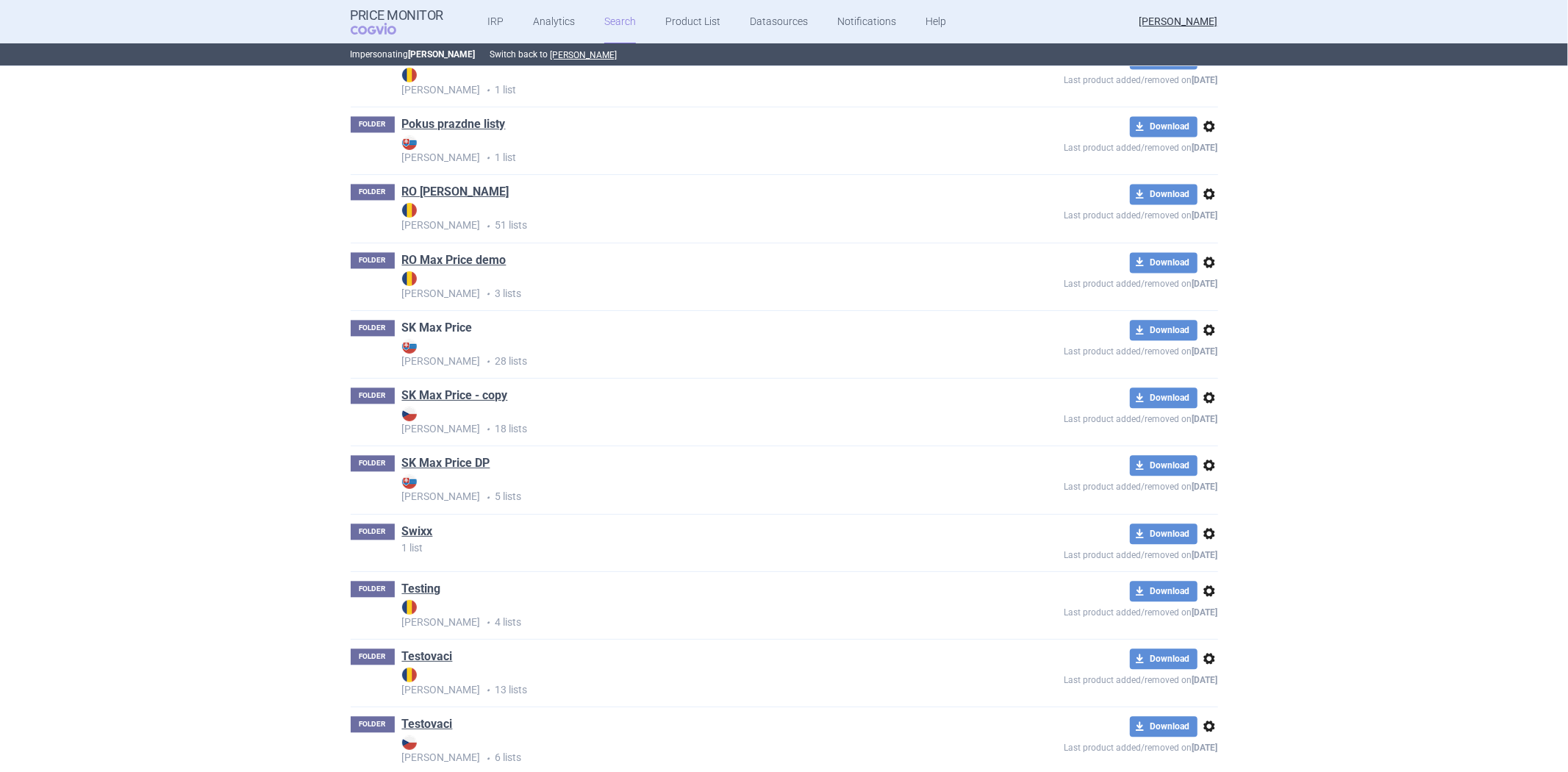
click at [447, 332] on link "SK Max Price" at bounding box center [437, 328] width 70 height 16
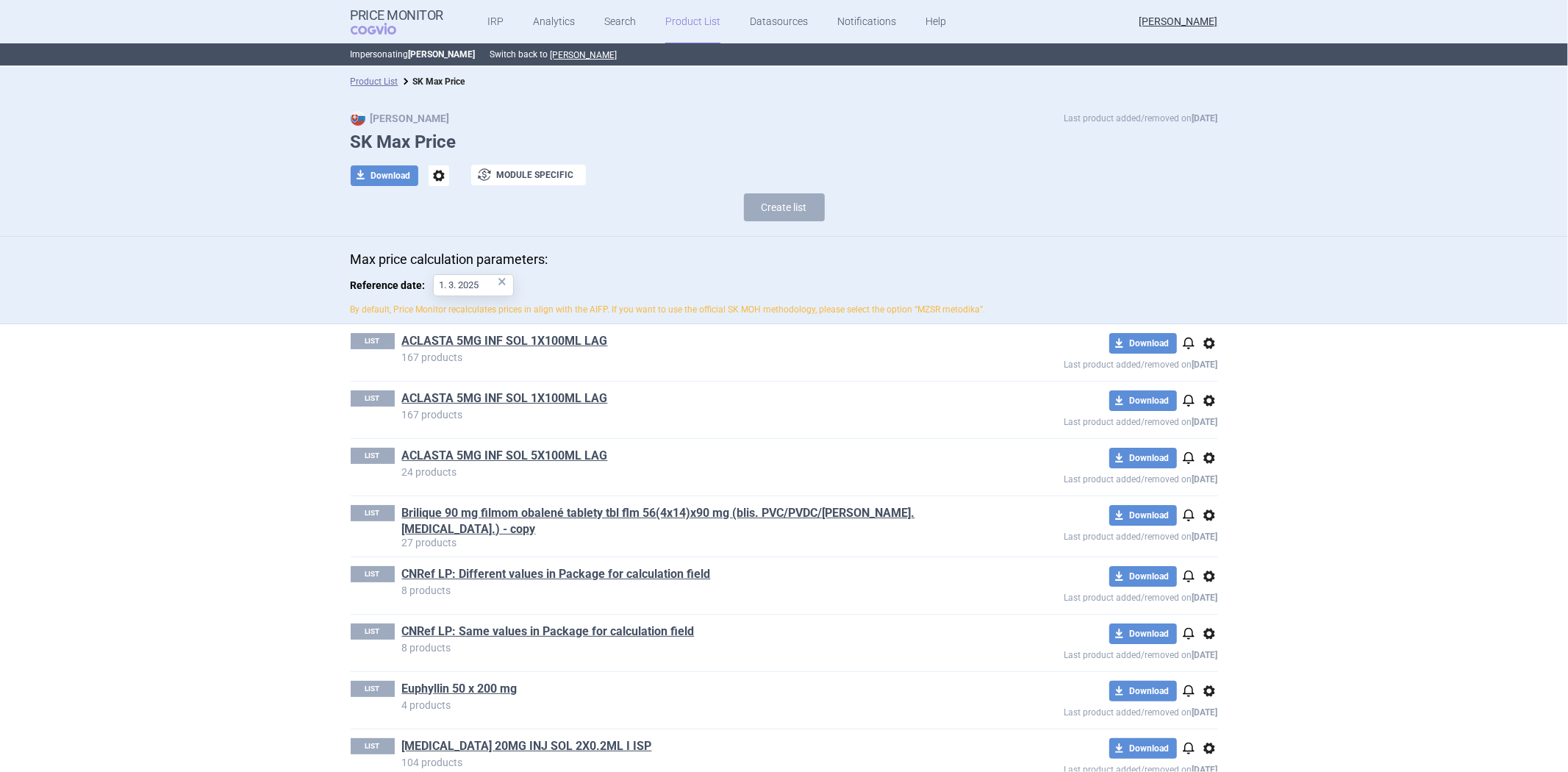
click at [489, 385] on div "LIST ACLASTA 5MG INF SOL 1X100ML LAG 167 products download Download notificatio…" at bounding box center [784, 409] width 867 height 57
click at [479, 403] on link "ACLASTA 5MG INF SOL 1X100ML LAG" at bounding box center [505, 399] width 206 height 16
